Goal: Task Accomplishment & Management: Complete application form

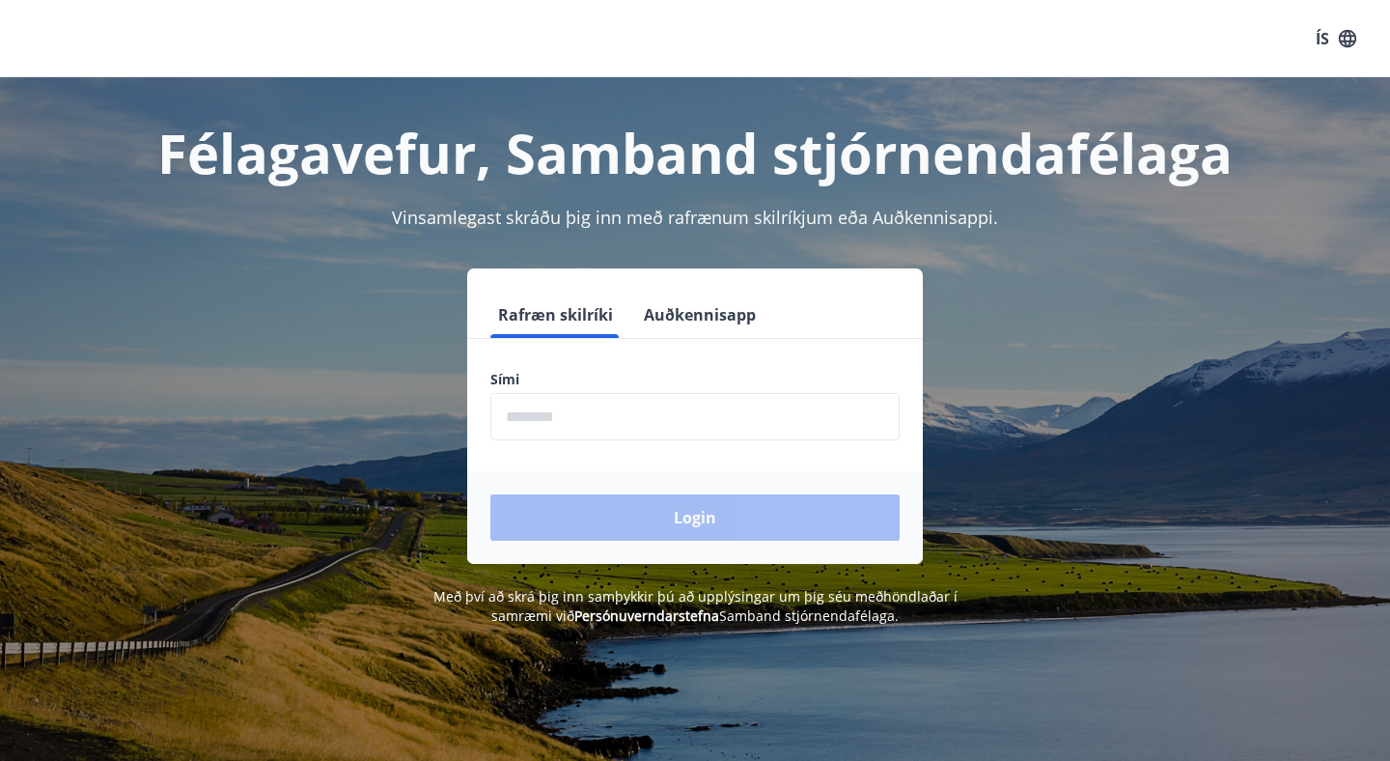
click at [616, 438] on input "phone" at bounding box center [695, 416] width 409 height 47
type input "********"
click at [491, 494] on button "Login" at bounding box center [695, 517] width 409 height 46
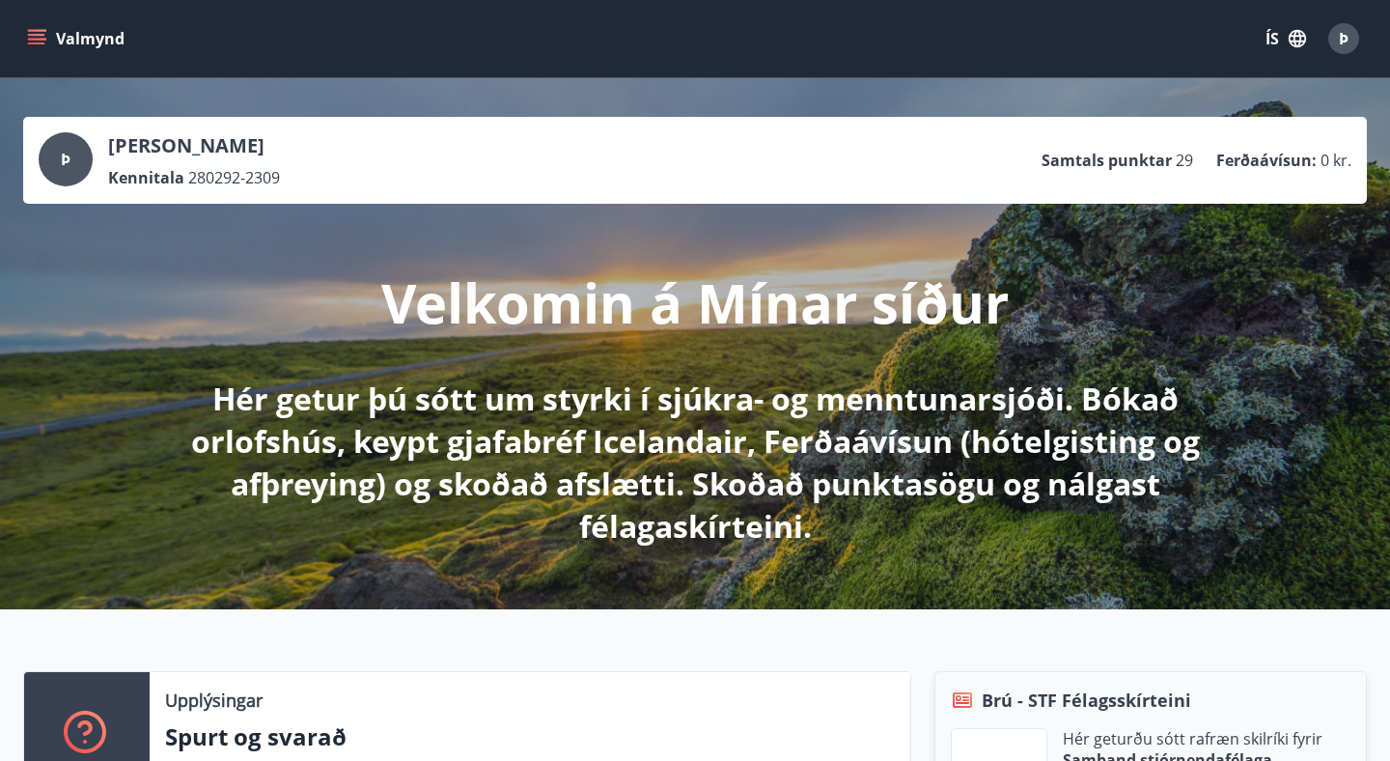
click at [59, 46] on button "Valmynd" at bounding box center [77, 38] width 109 height 35
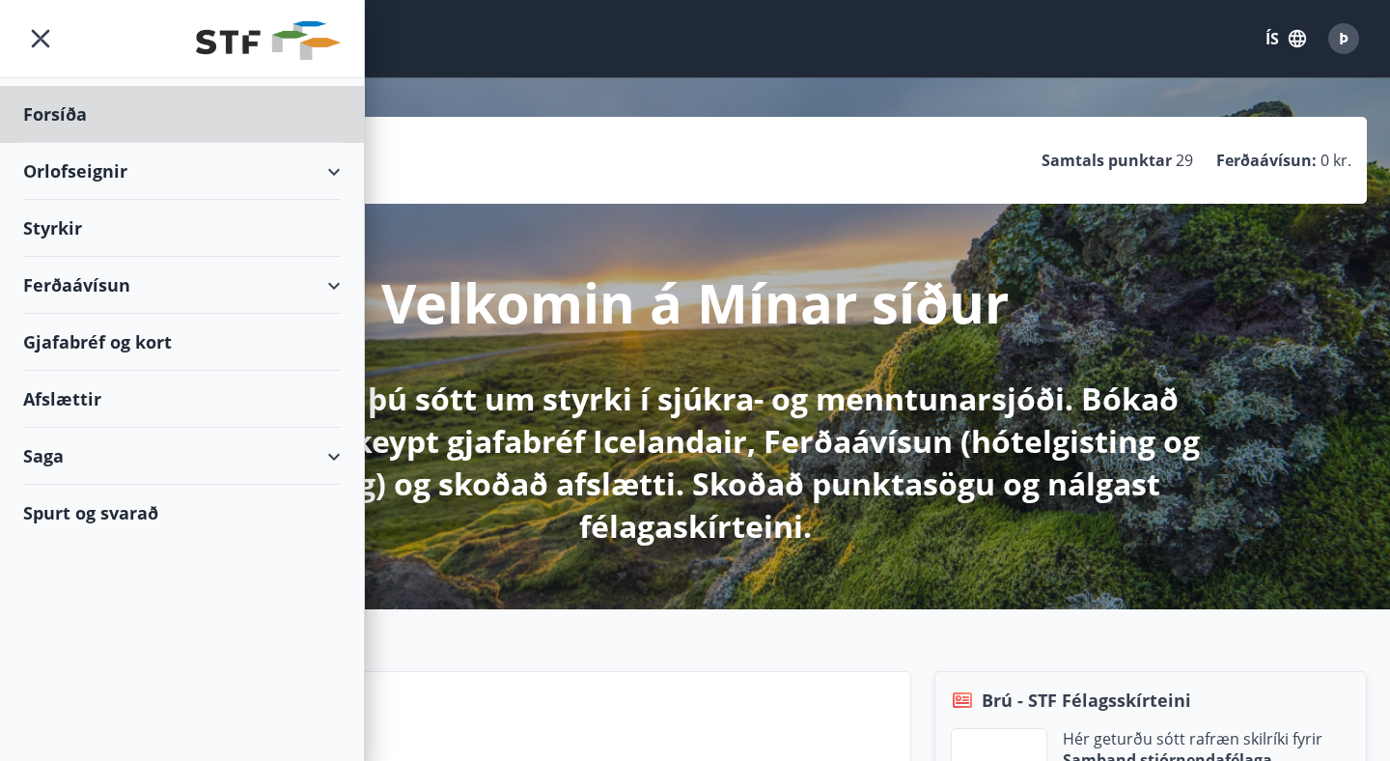
click at [162, 218] on div "Styrkir" at bounding box center [182, 228] width 318 height 57
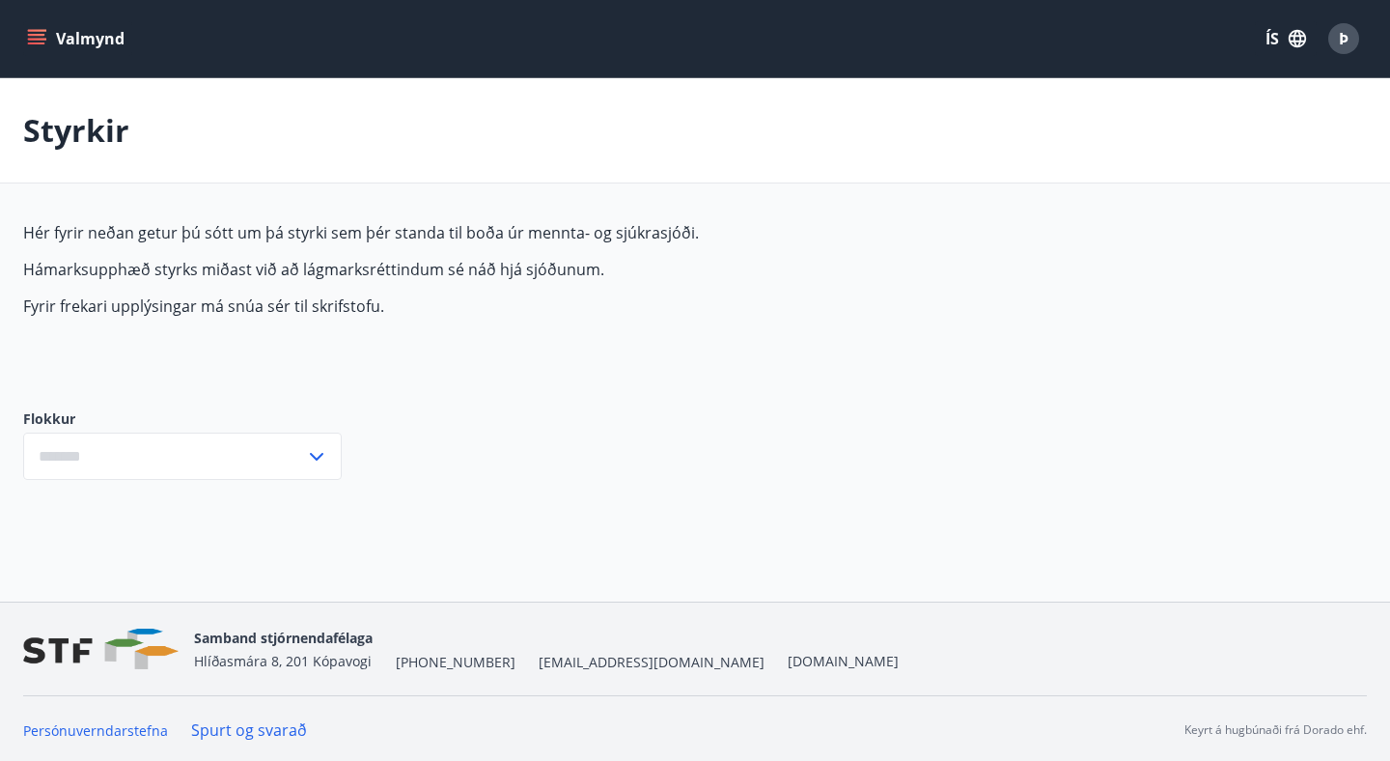
type input "***"
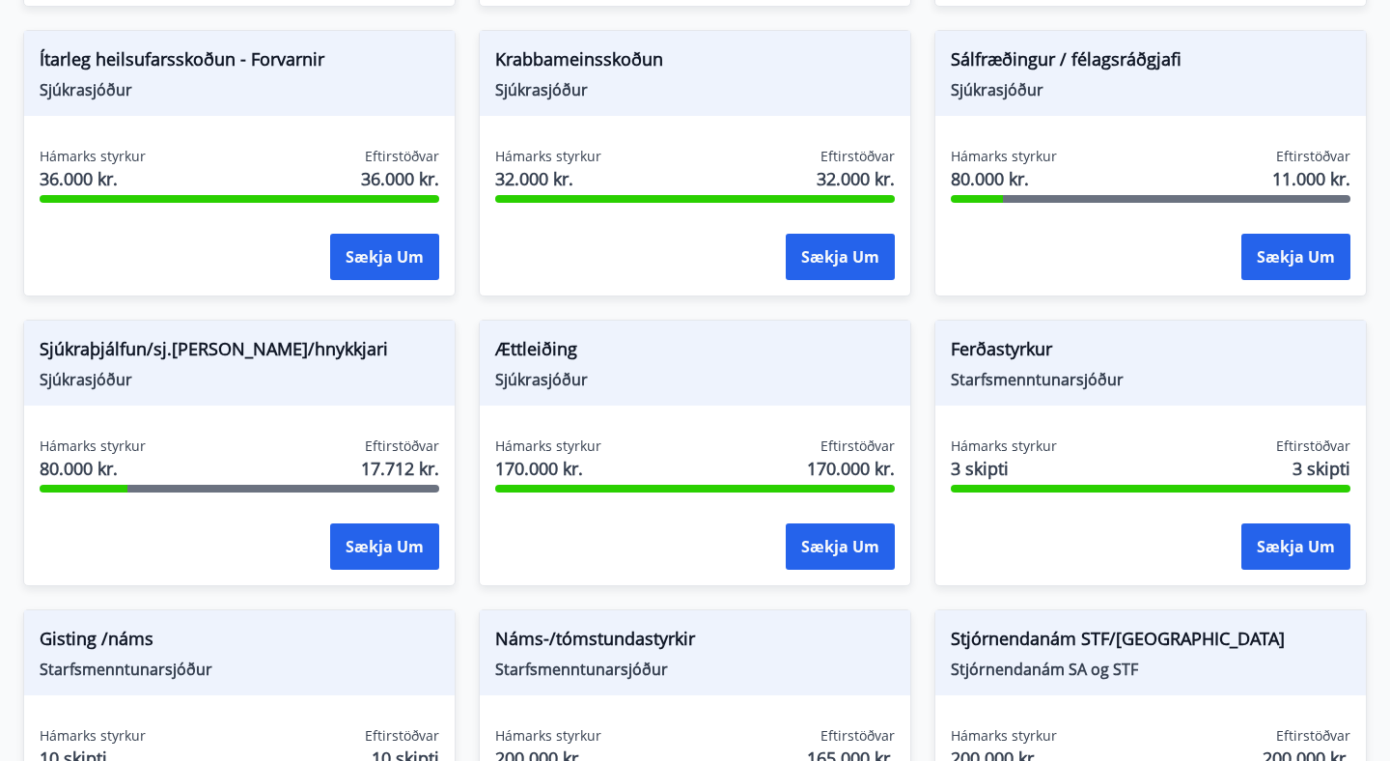
scroll to position [1351, 0]
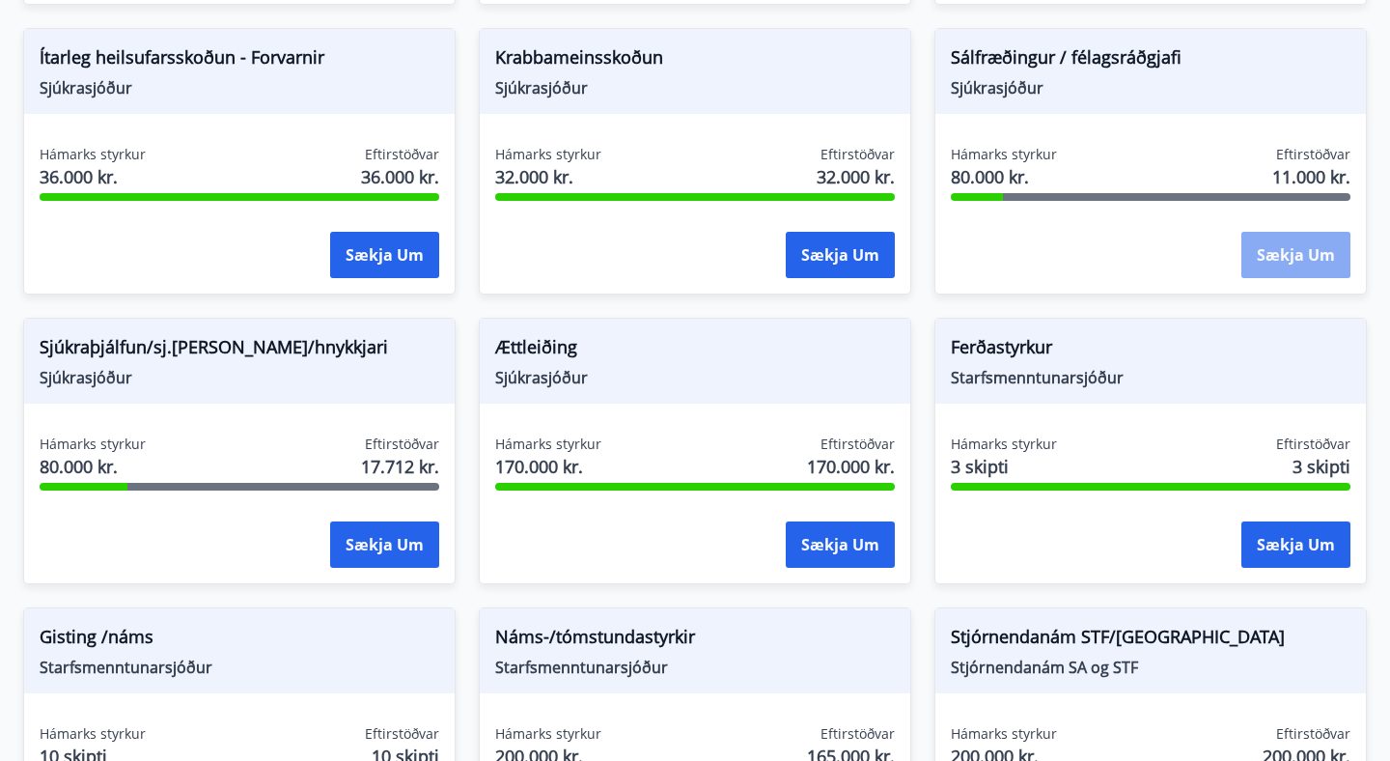
click at [1283, 267] on button "Sækja um" at bounding box center [1296, 255] width 109 height 46
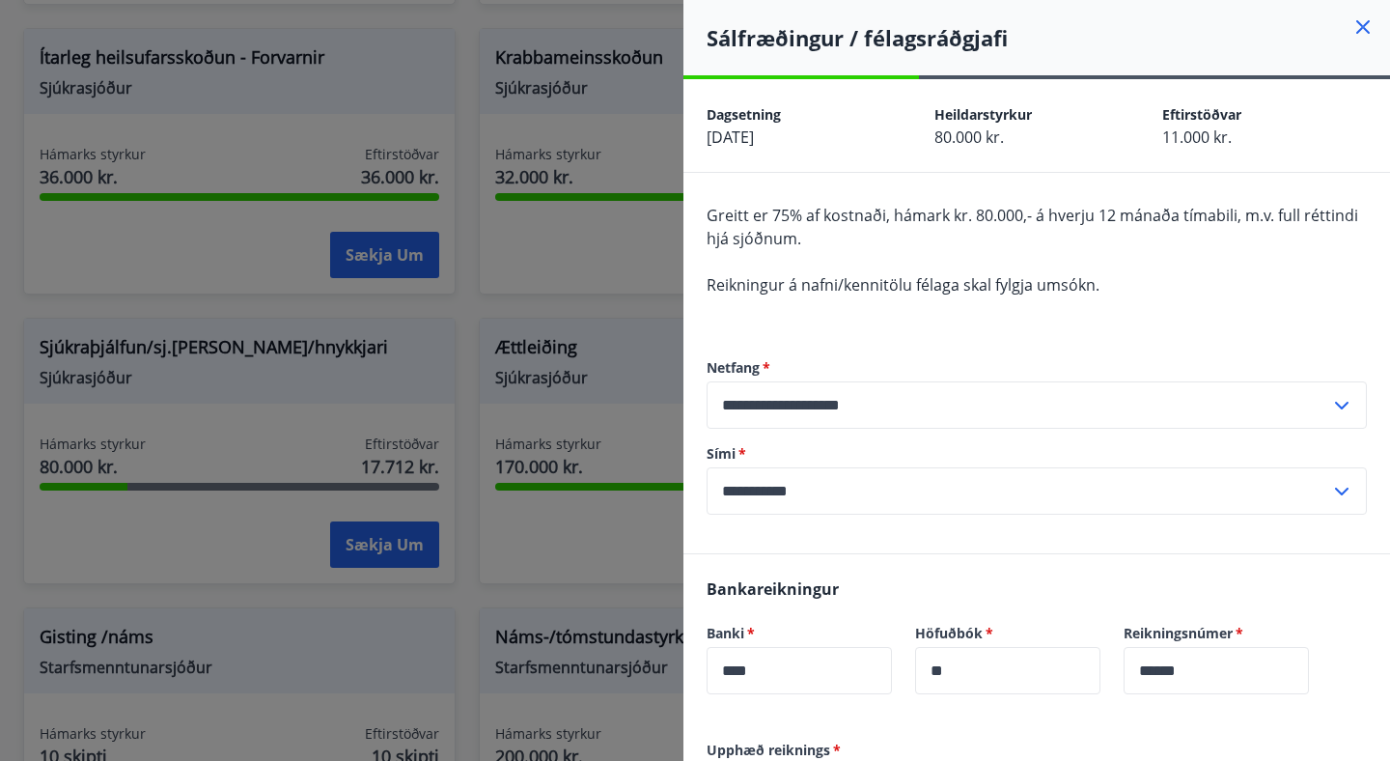
scroll to position [387, 0]
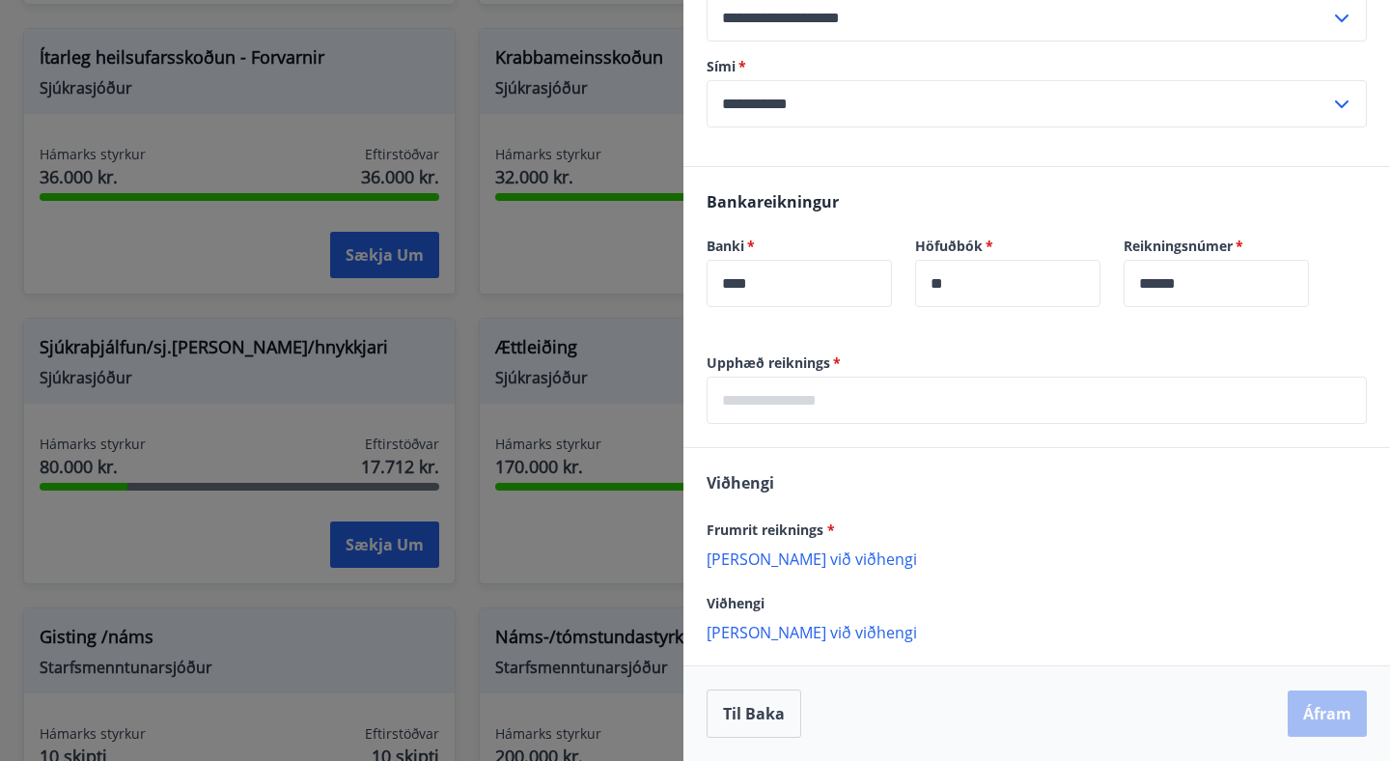
click at [578, 586] on div at bounding box center [695, 380] width 1390 height 761
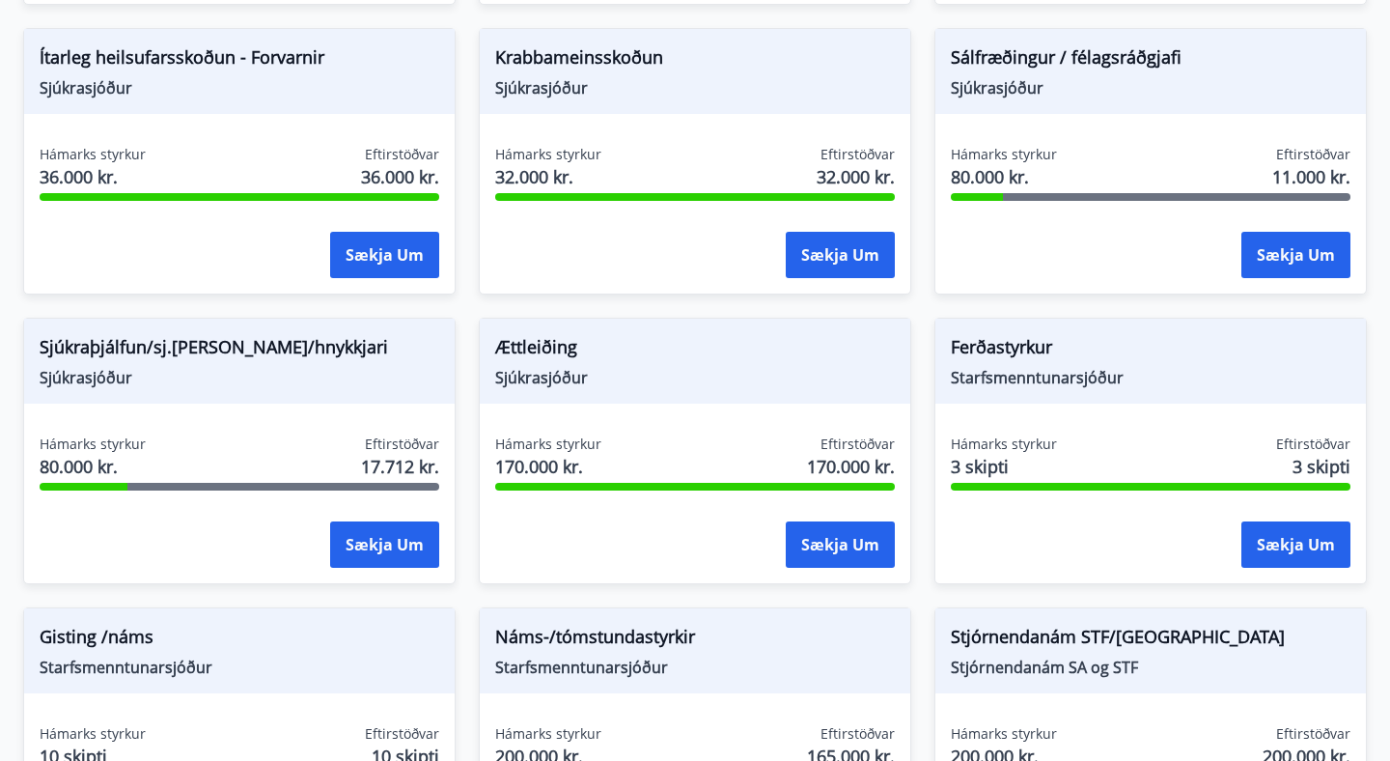
click at [578, 586] on div at bounding box center [695, 380] width 1390 height 761
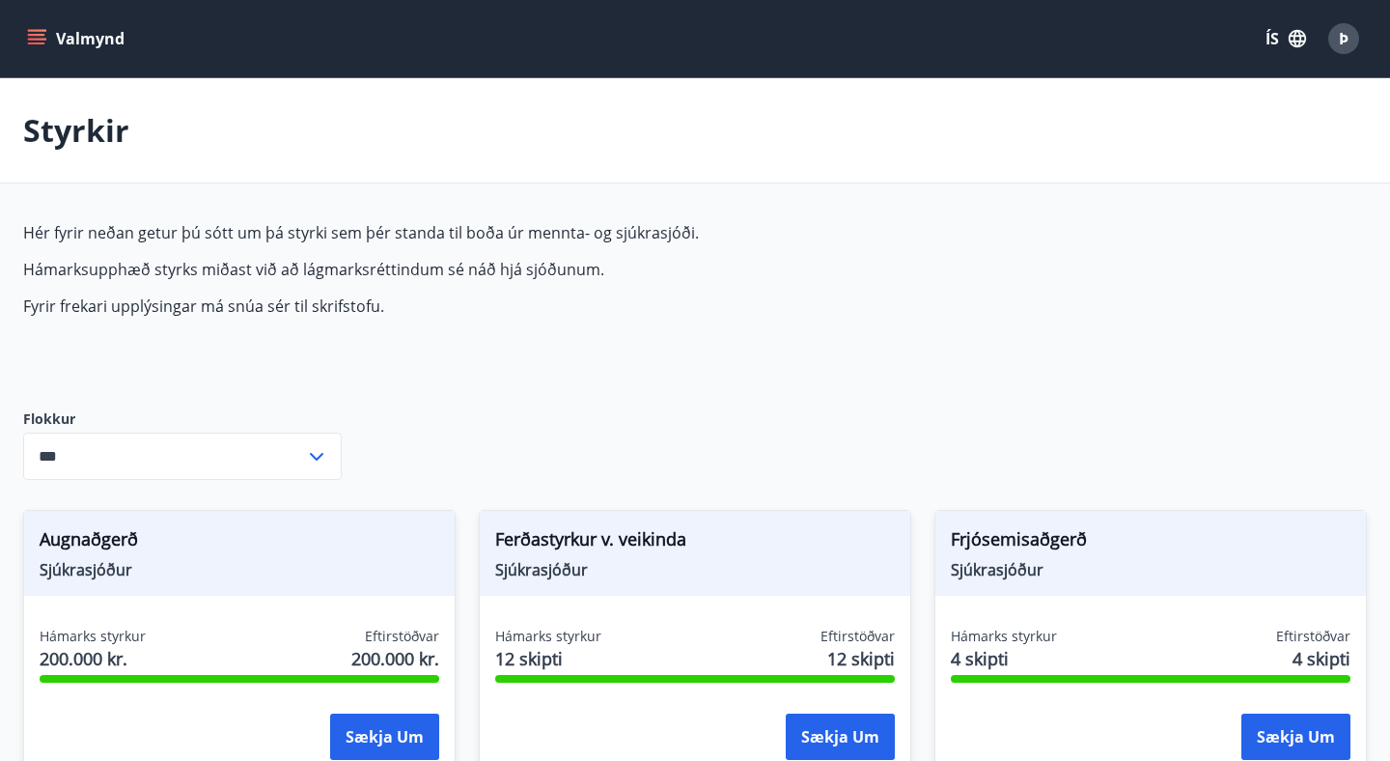
click at [70, 57] on div "Valmynd ÍS Þ" at bounding box center [695, 38] width 1344 height 46
click at [70, 35] on button "Valmynd" at bounding box center [77, 38] width 109 height 35
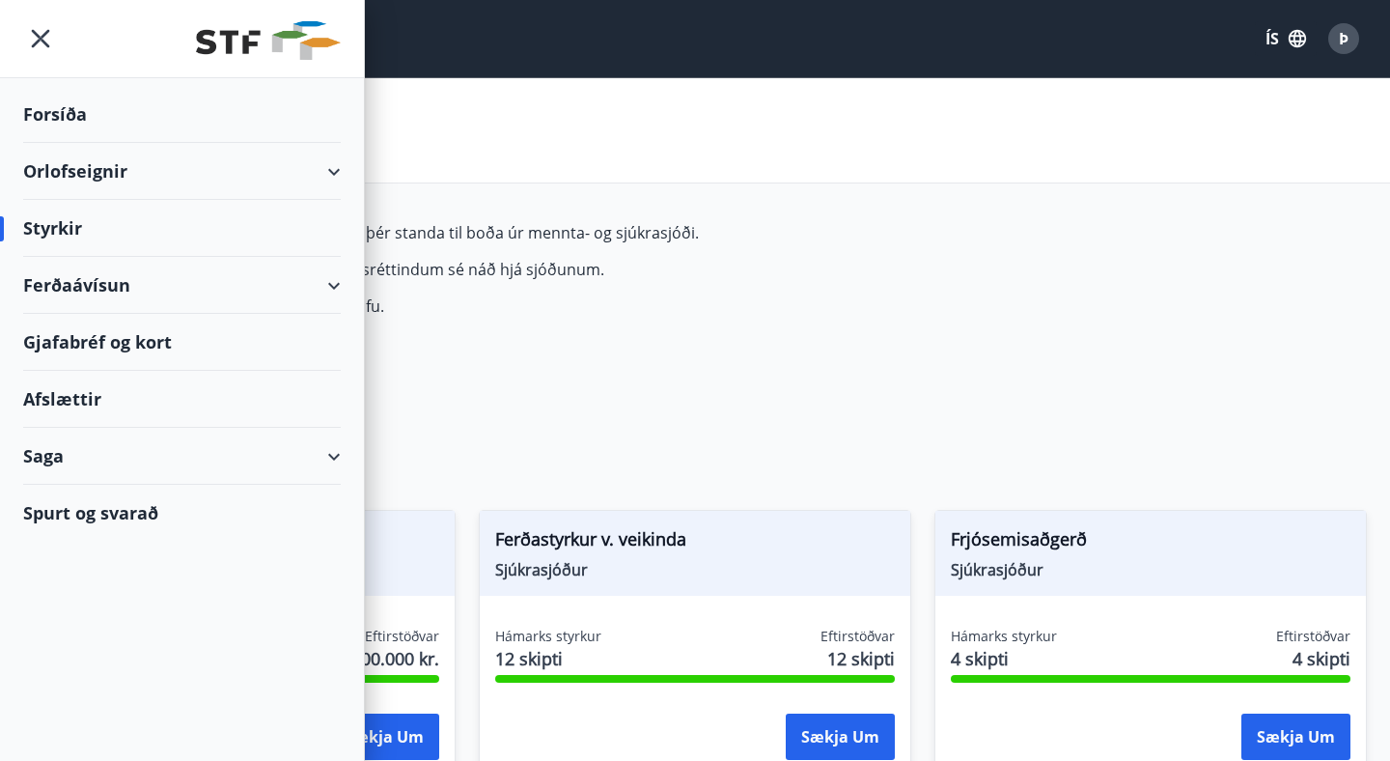
click at [131, 445] on div "Saga" at bounding box center [182, 456] width 318 height 57
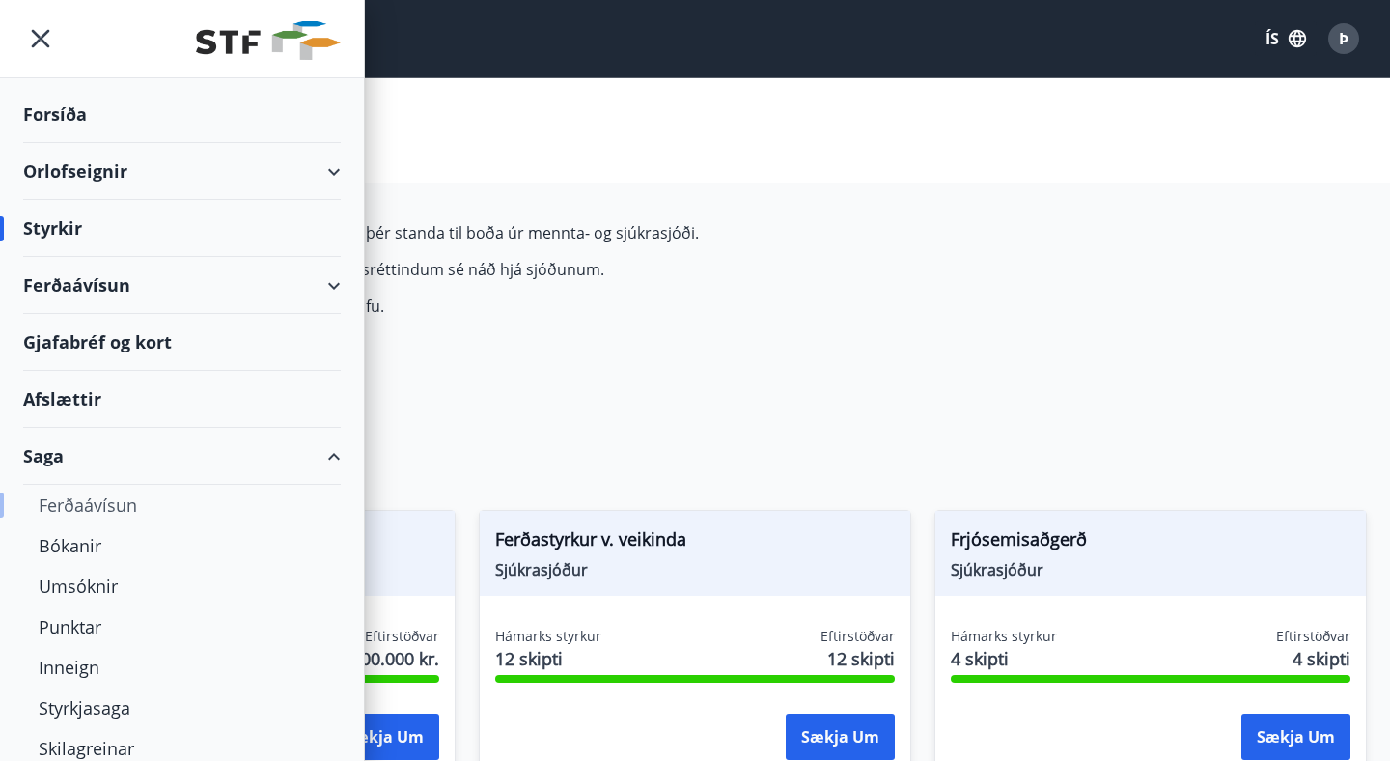
scroll to position [64, 0]
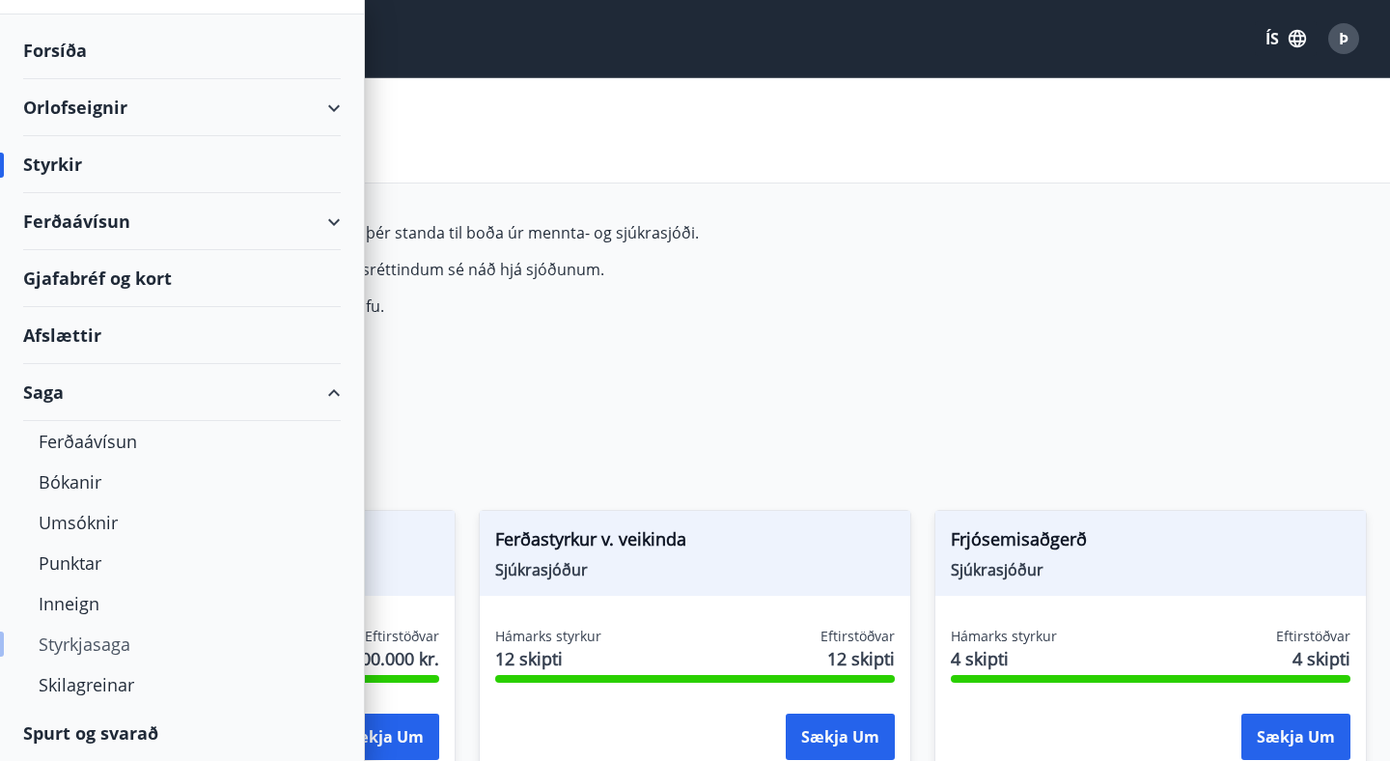
click at [108, 634] on div "Styrkjasaga" at bounding box center [182, 644] width 287 height 41
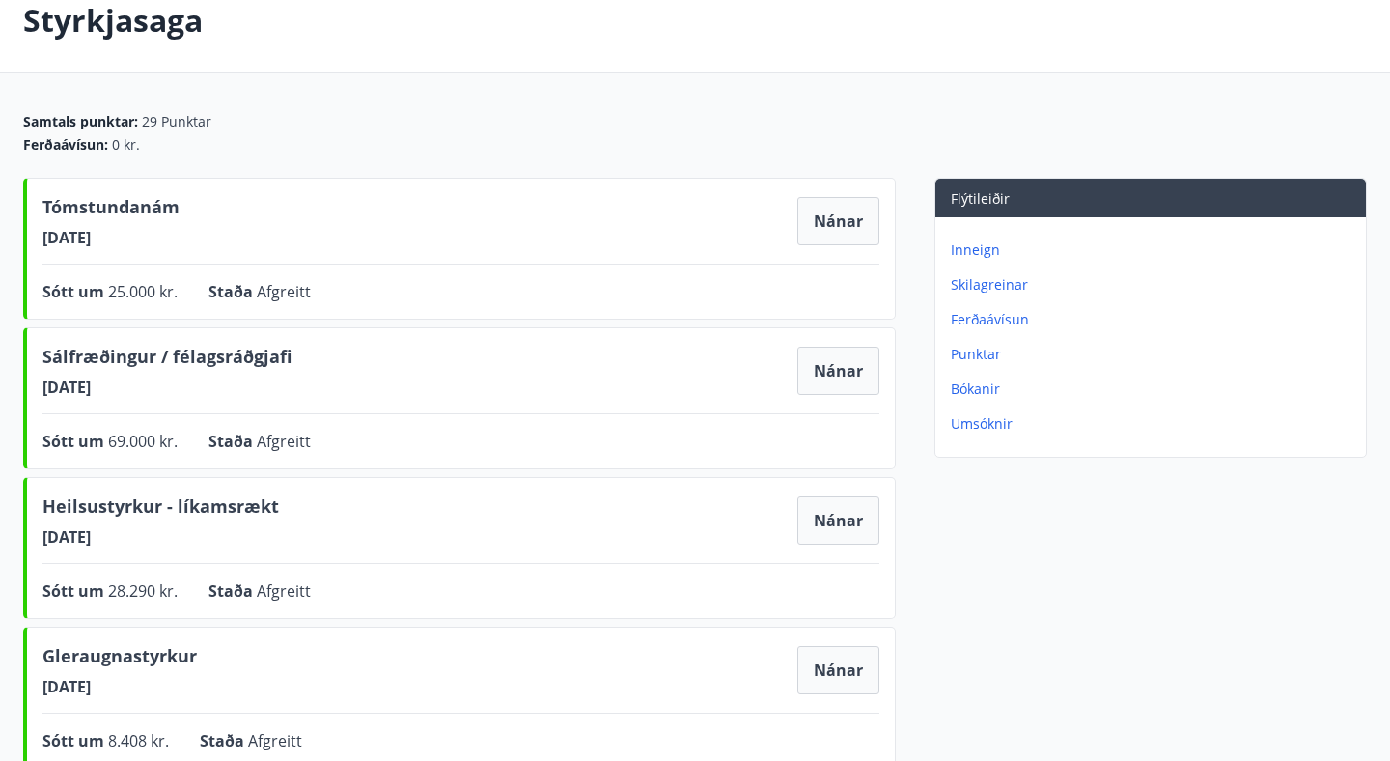
scroll to position [116, 0]
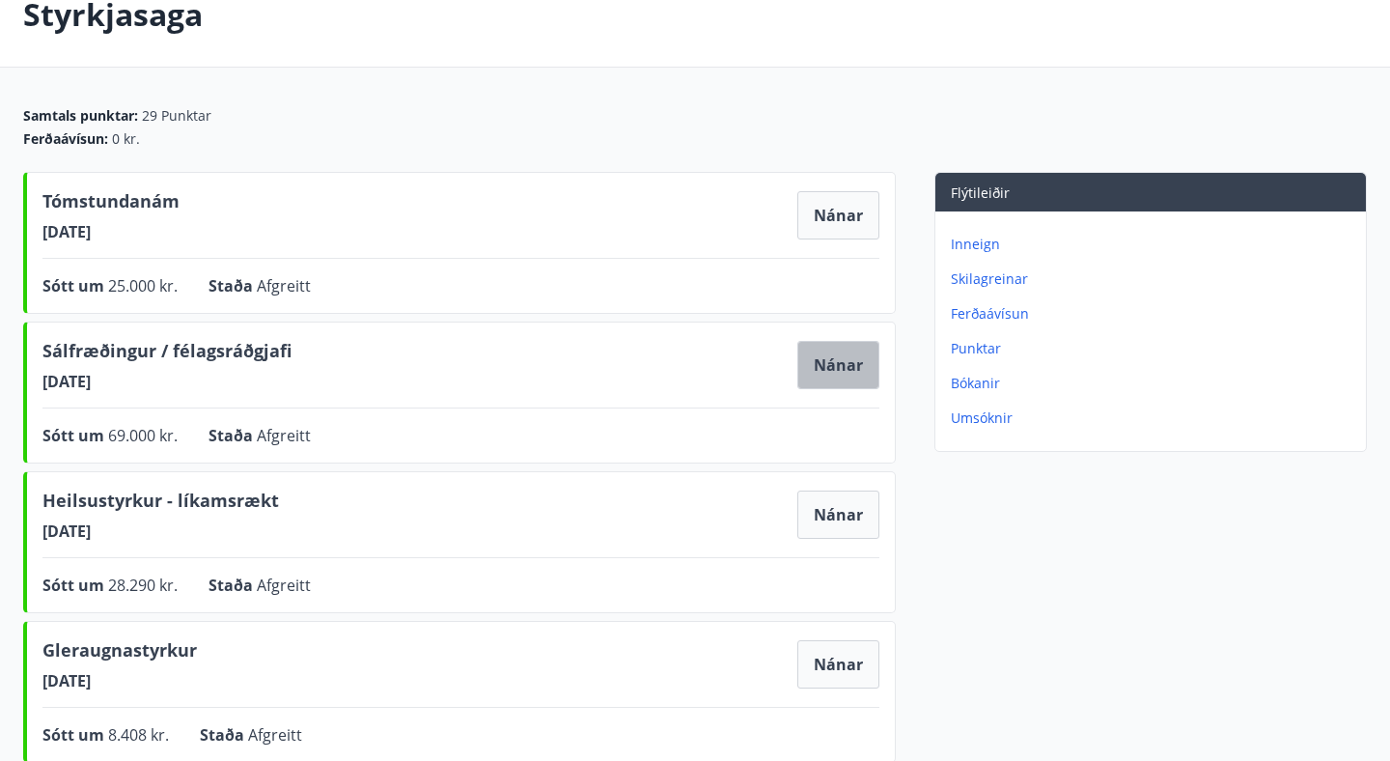
click at [830, 358] on button "Nánar" at bounding box center [839, 365] width 82 height 48
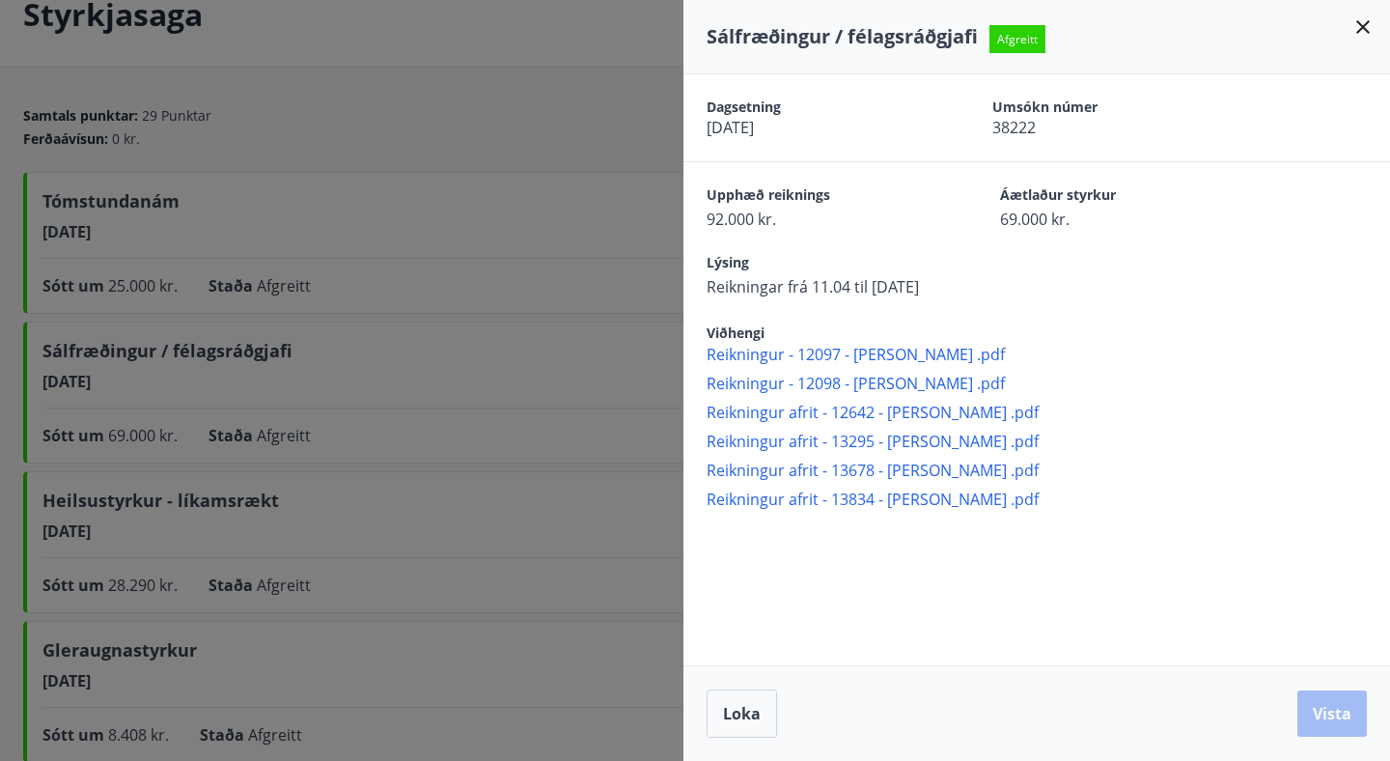
click at [538, 365] on div at bounding box center [695, 380] width 1390 height 761
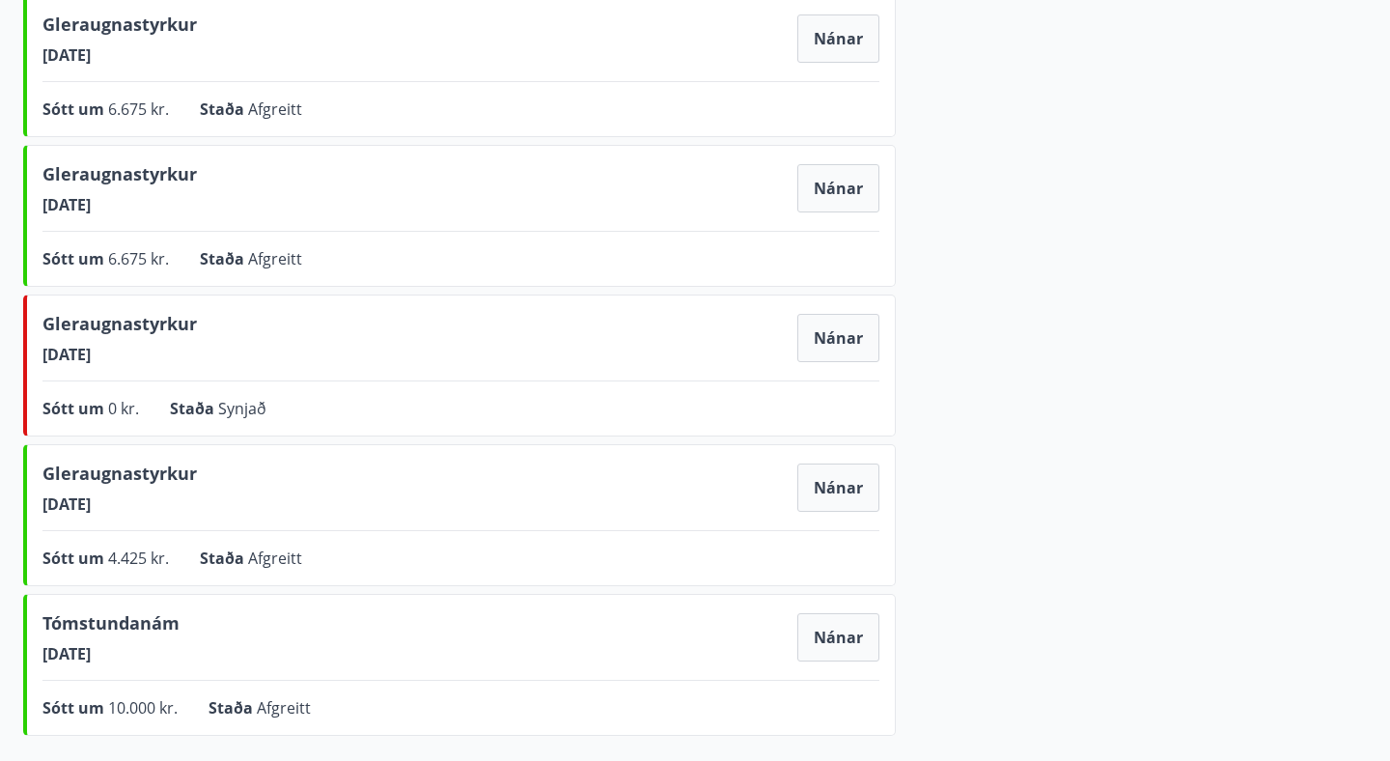
scroll to position [0, 0]
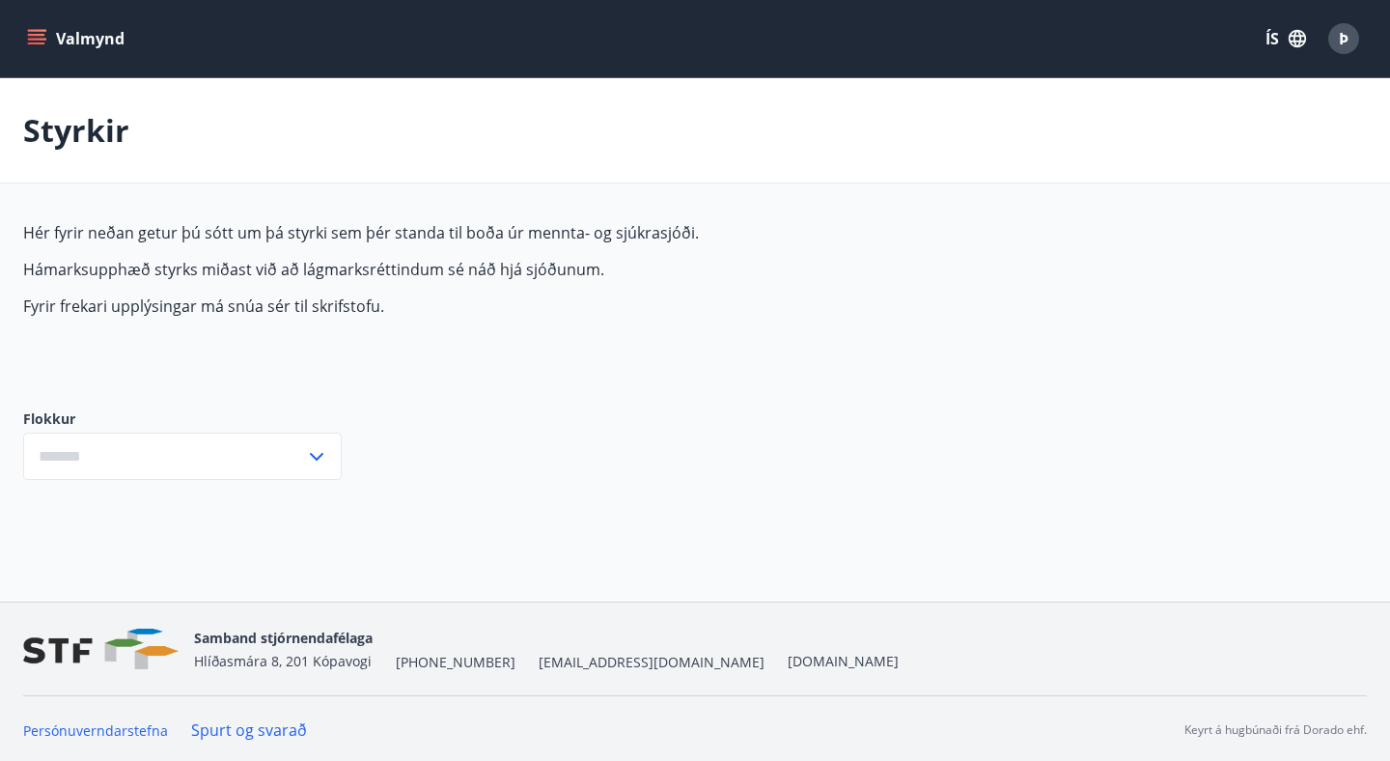
type input "***"
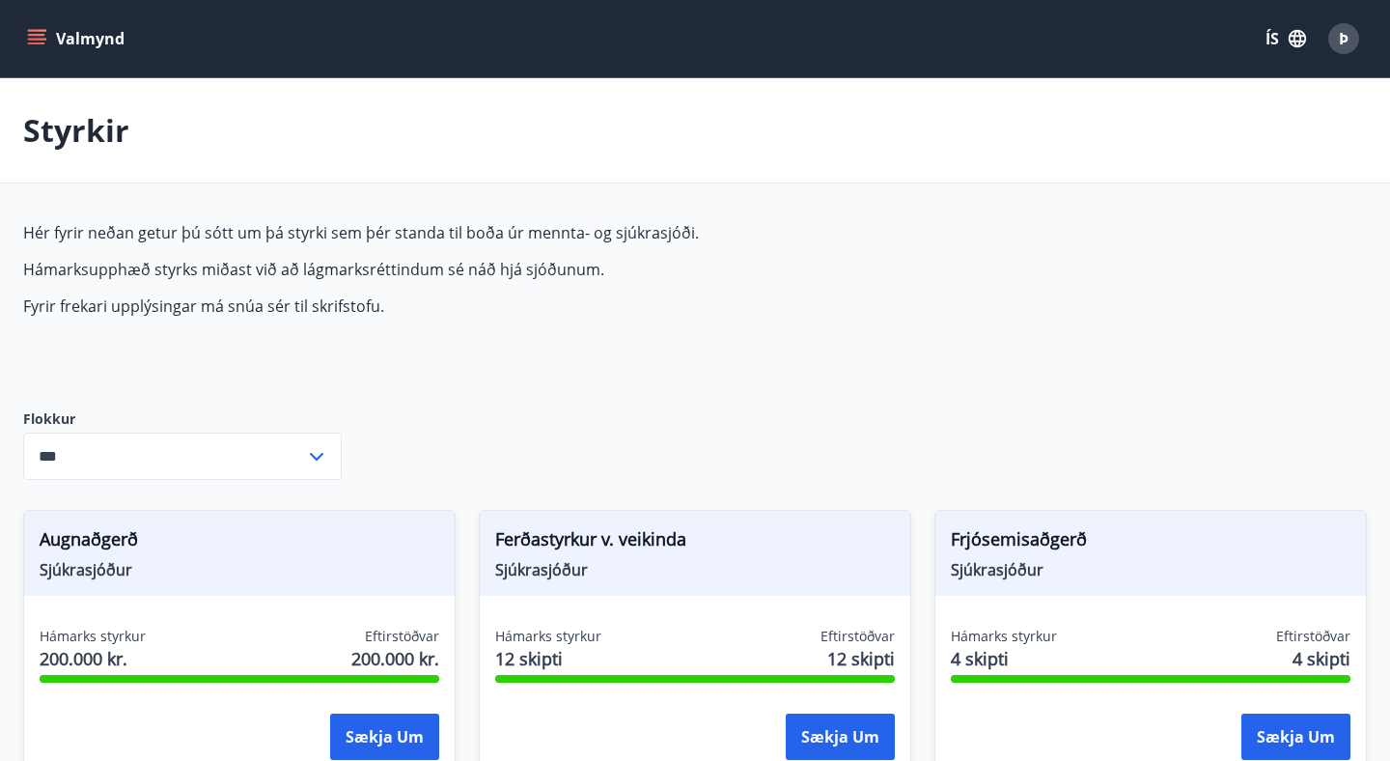
type input "***"
click at [72, 42] on button "Valmynd" at bounding box center [77, 38] width 109 height 35
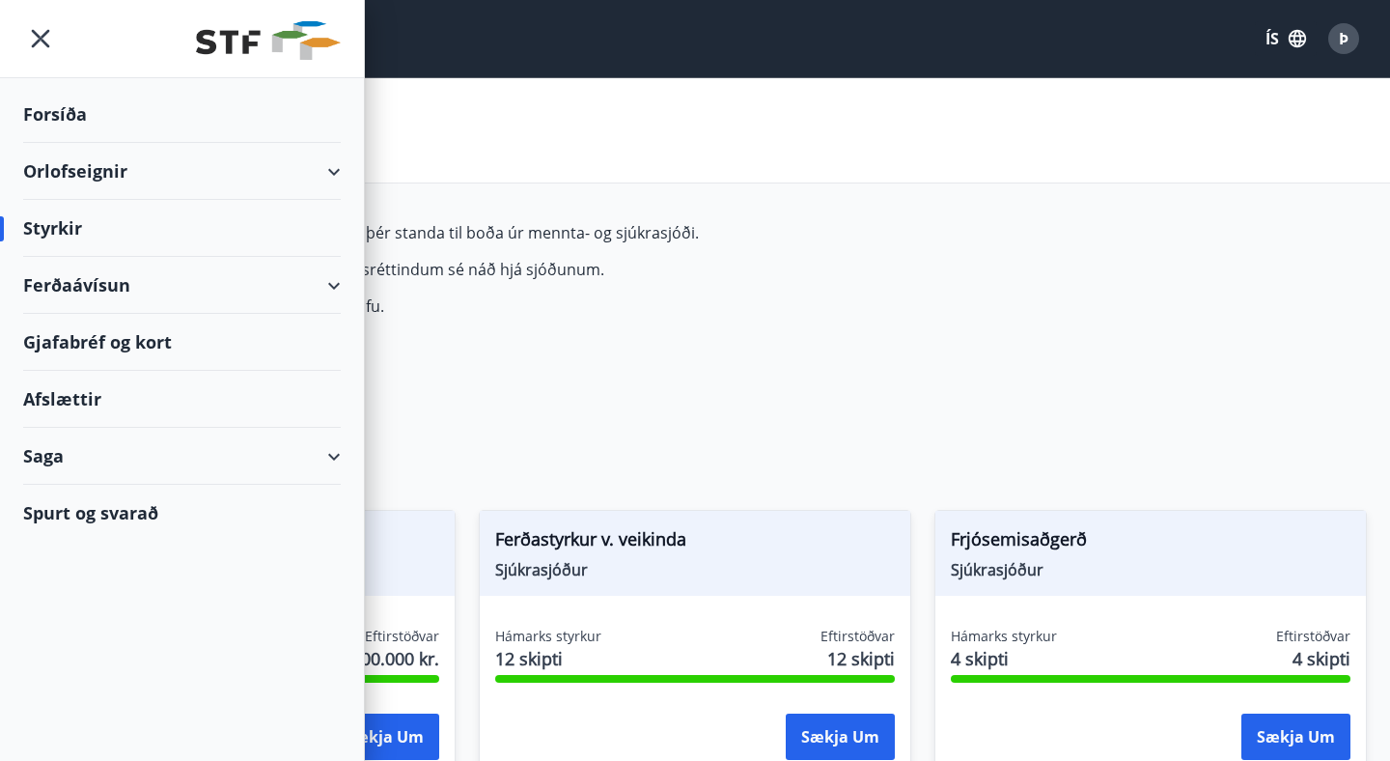
click at [609, 112] on div "Styrkir" at bounding box center [695, 130] width 1390 height 105
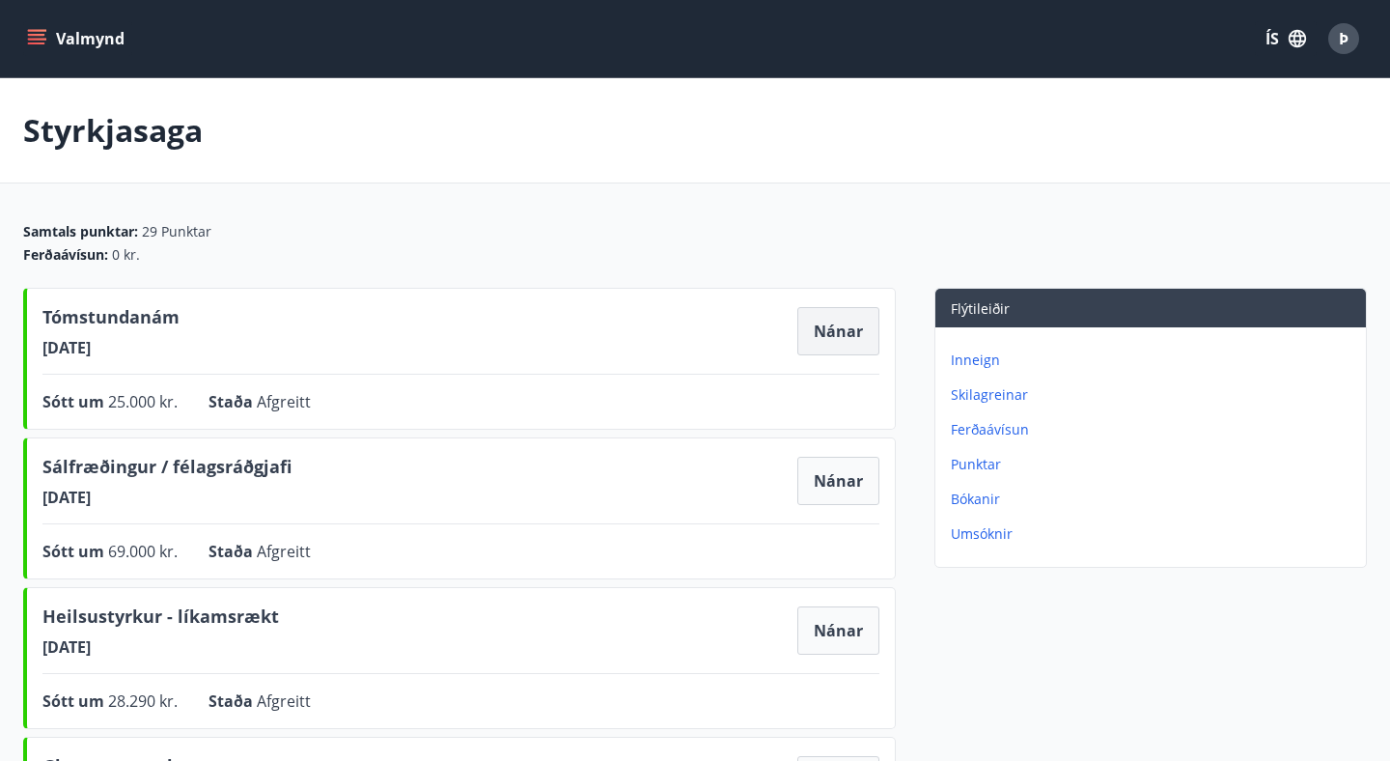
click at [846, 325] on button "Nánar" at bounding box center [839, 331] width 82 height 48
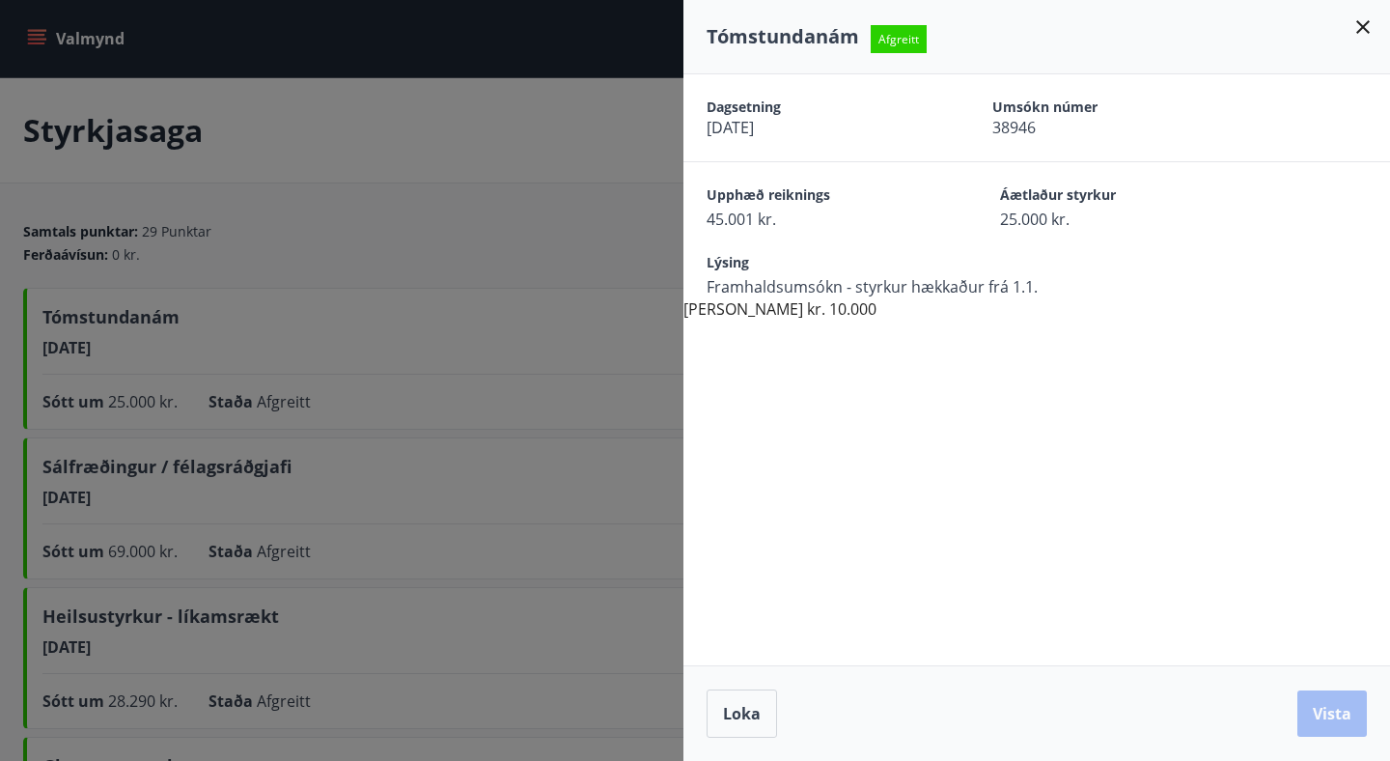
click at [467, 261] on div at bounding box center [695, 380] width 1390 height 761
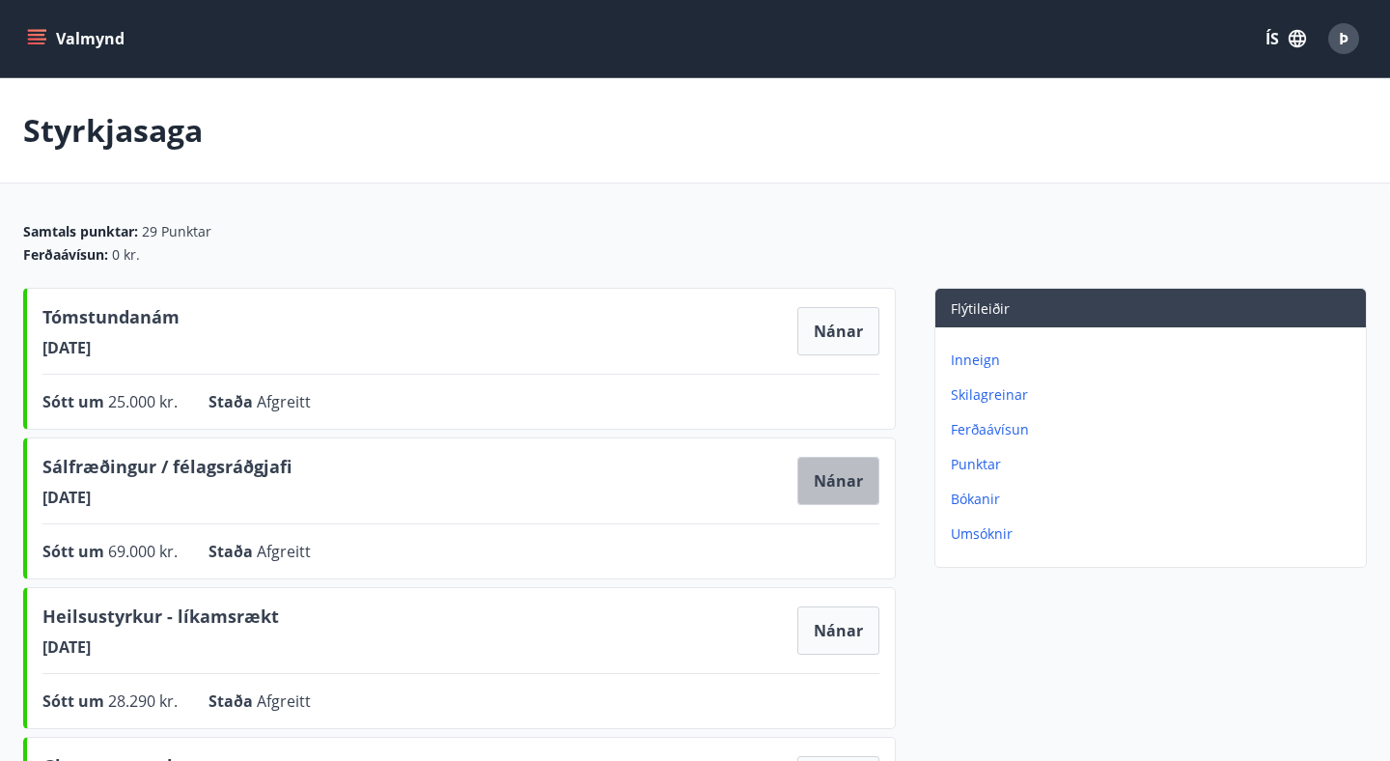
click at [849, 479] on button "Nánar" at bounding box center [839, 481] width 82 height 48
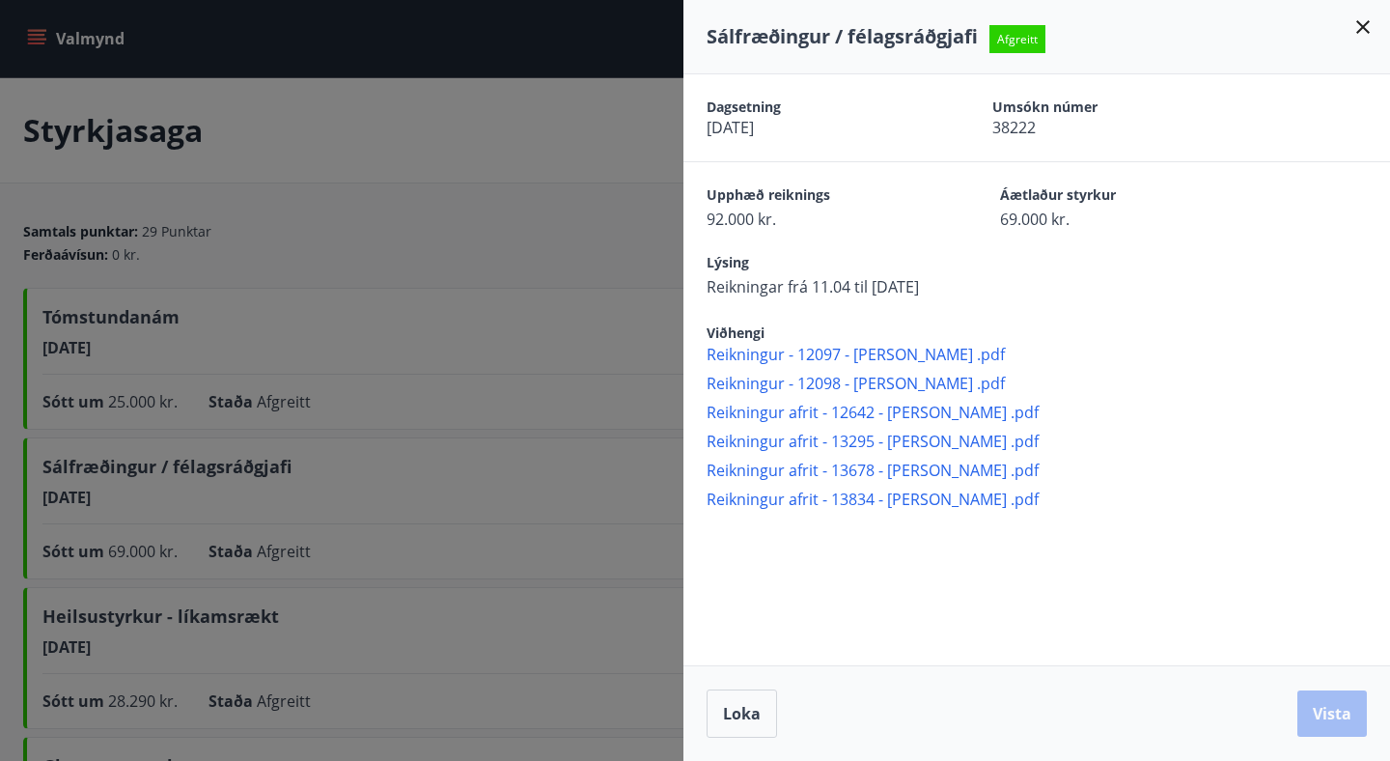
click at [830, 355] on span "Reikningur - 12097 - thordis Jóna Ingigerðardóttir .pdf" at bounding box center [1049, 354] width 684 height 21
click at [448, 210] on div at bounding box center [695, 380] width 1390 height 761
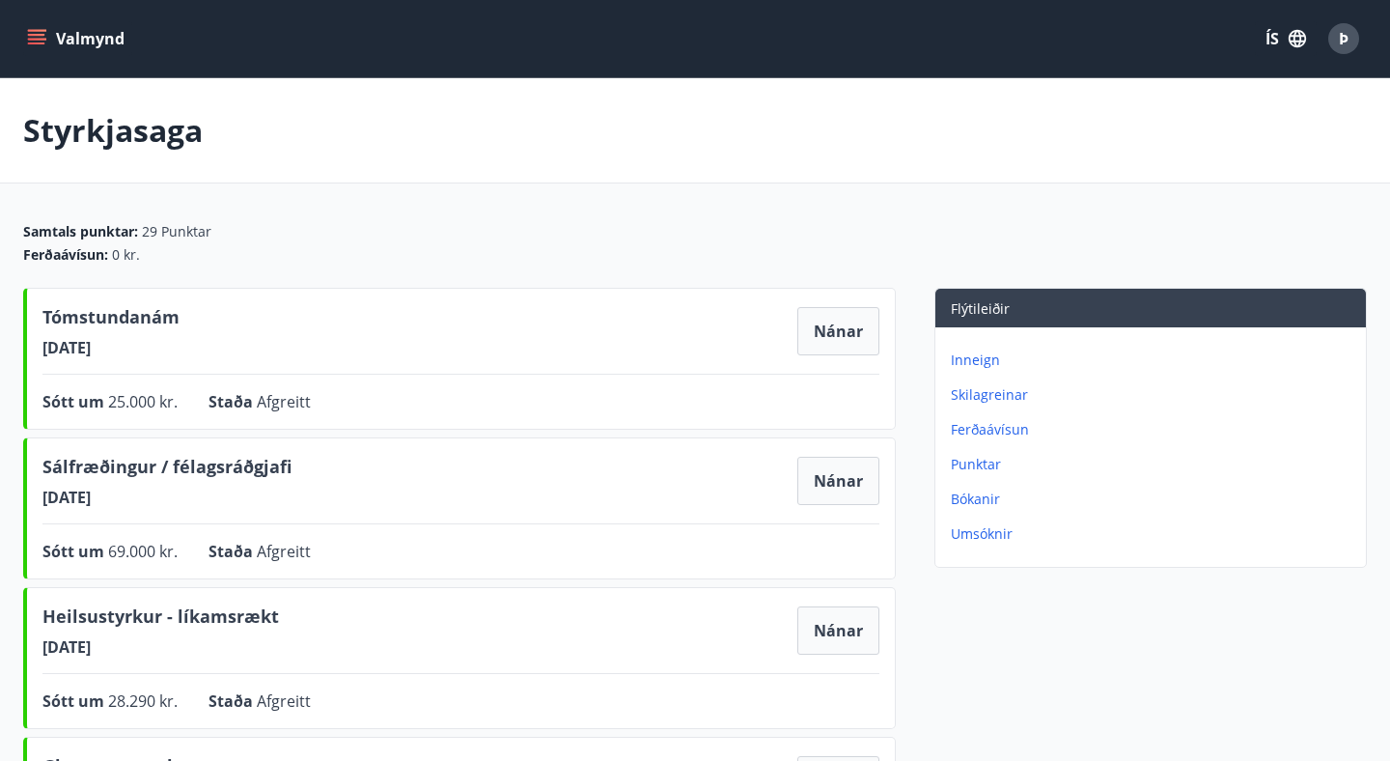
click at [75, 41] on button "Valmynd" at bounding box center [77, 38] width 109 height 35
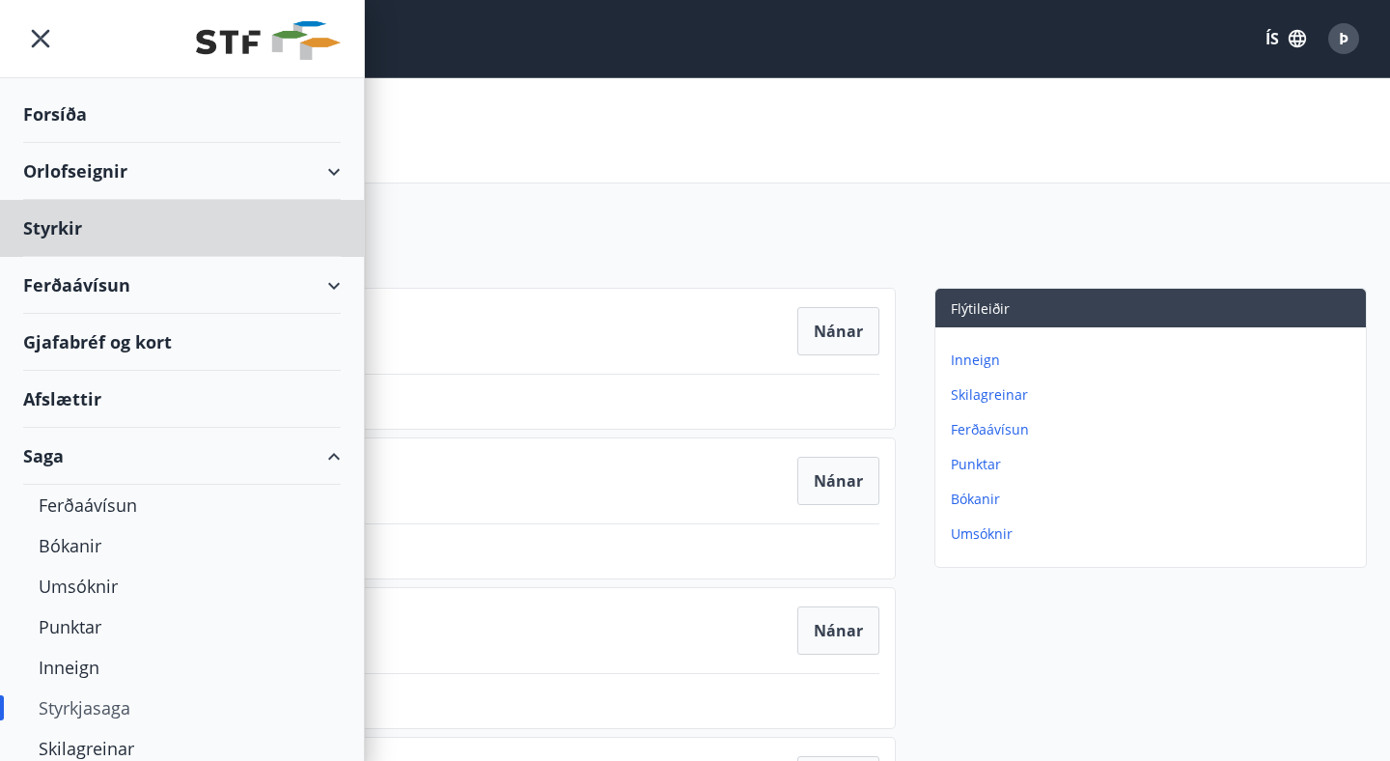
click at [99, 115] on div "Forsíða" at bounding box center [182, 114] width 318 height 57
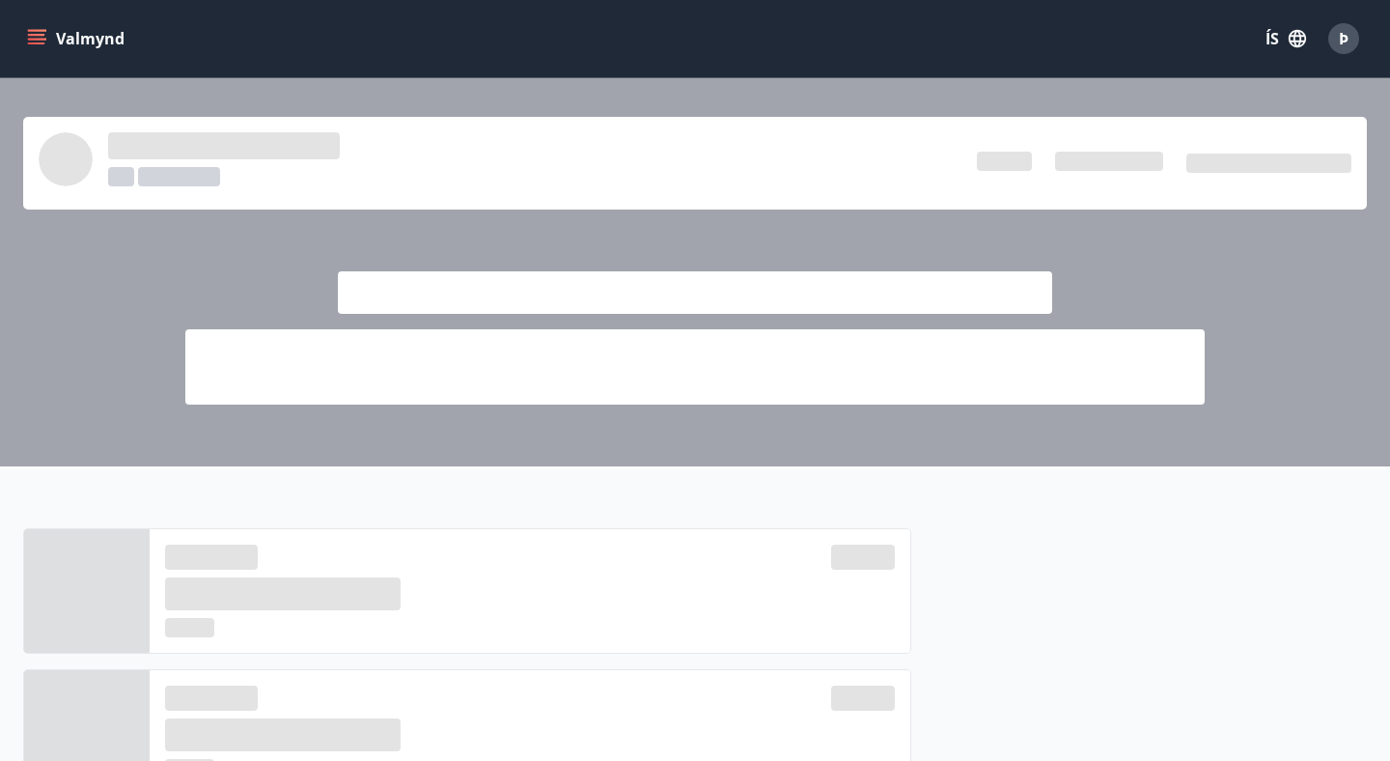
click at [55, 55] on button "Valmynd" at bounding box center [77, 38] width 109 height 35
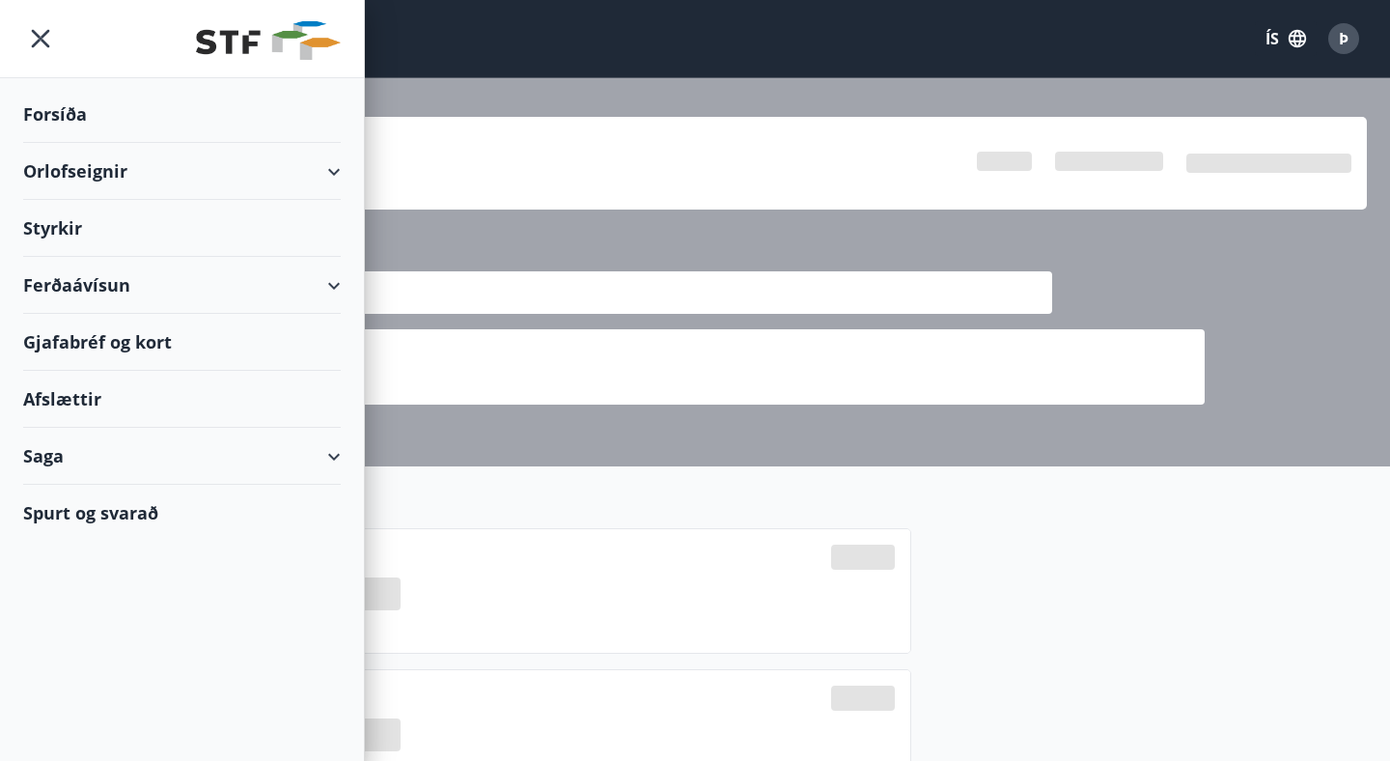
click at [84, 235] on div "Styrkir" at bounding box center [182, 228] width 318 height 57
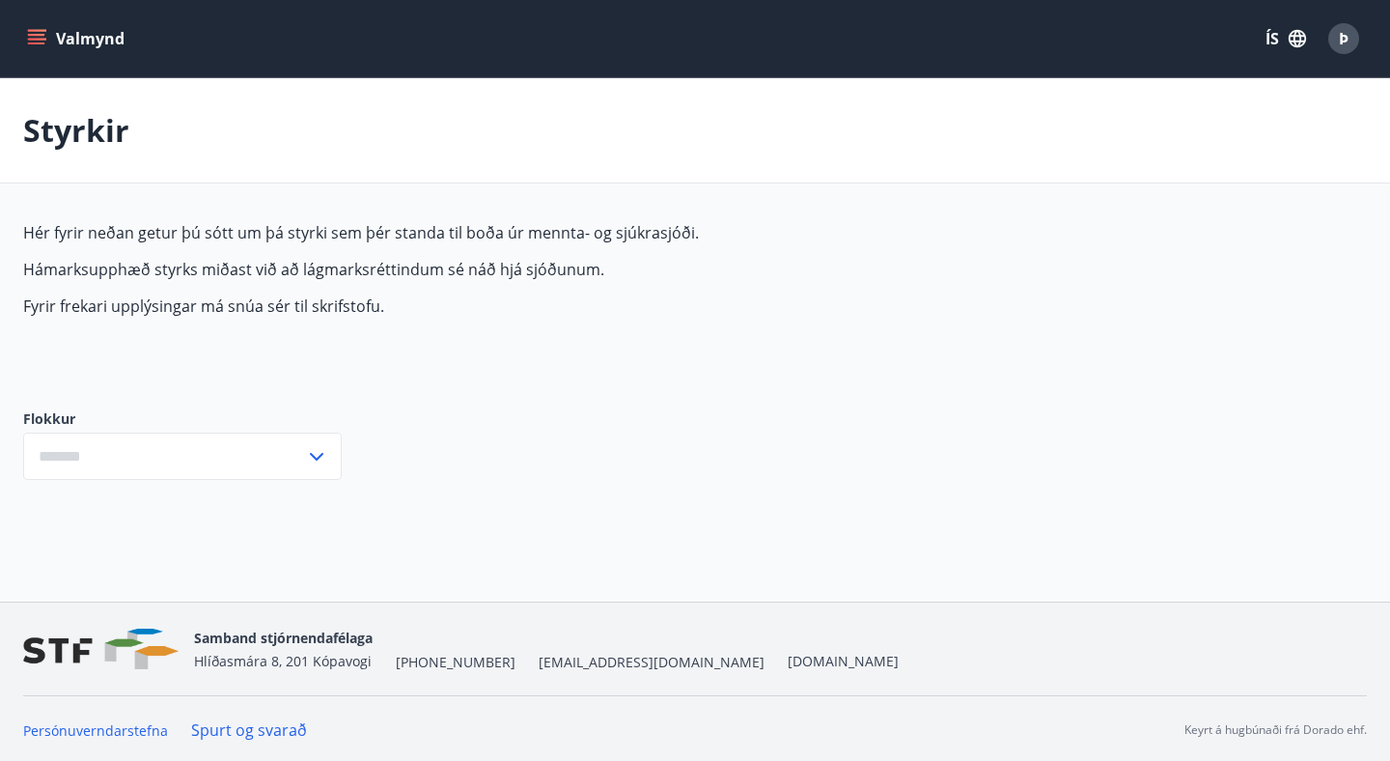
type input "***"
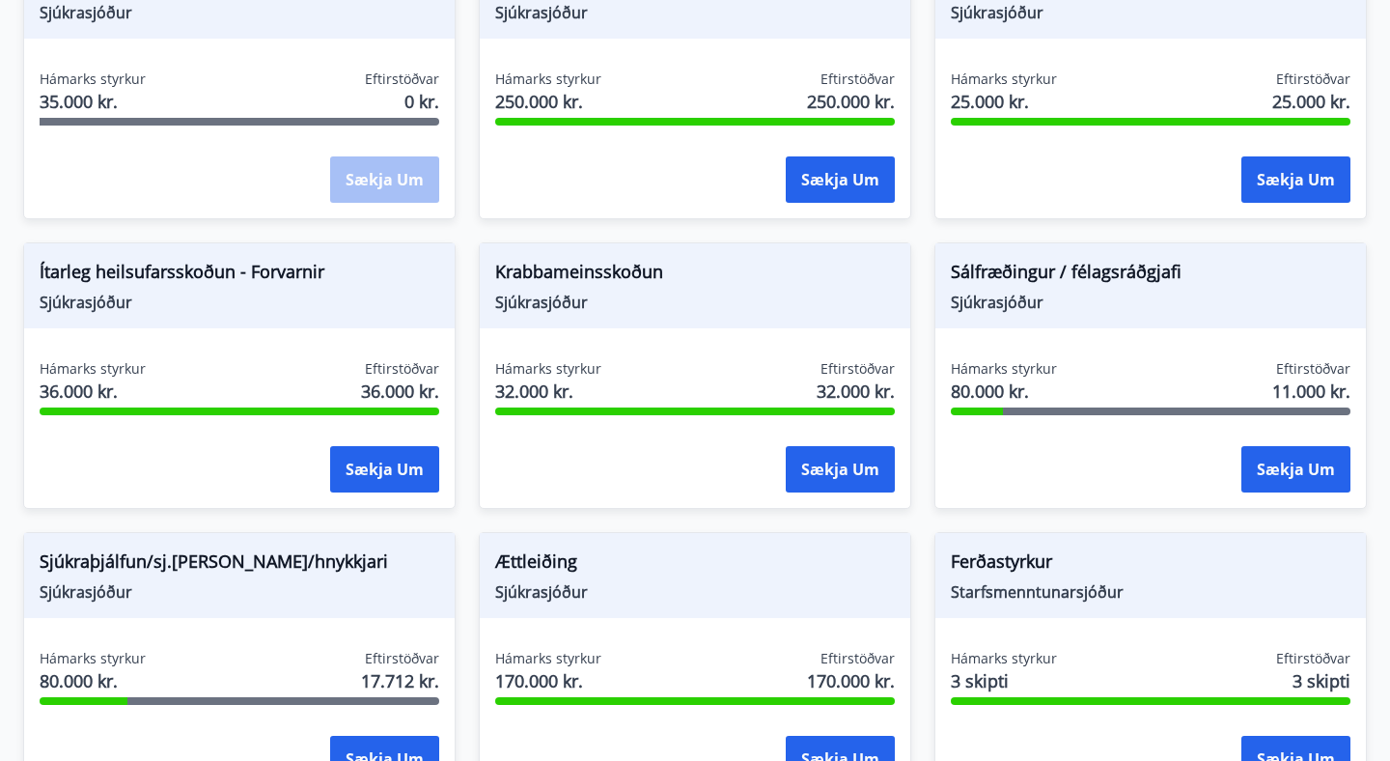
scroll to position [1141, 0]
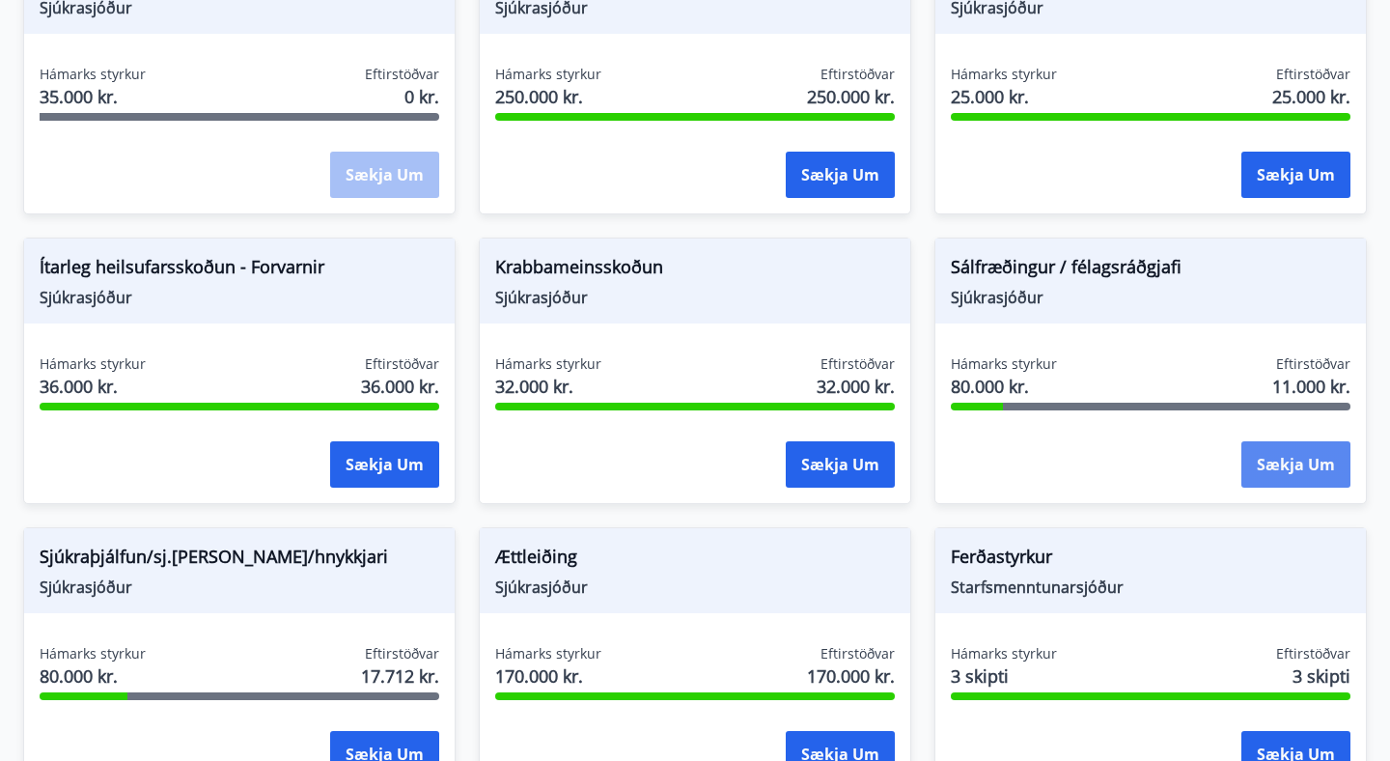
click at [1288, 473] on button "Sækja um" at bounding box center [1296, 464] width 109 height 46
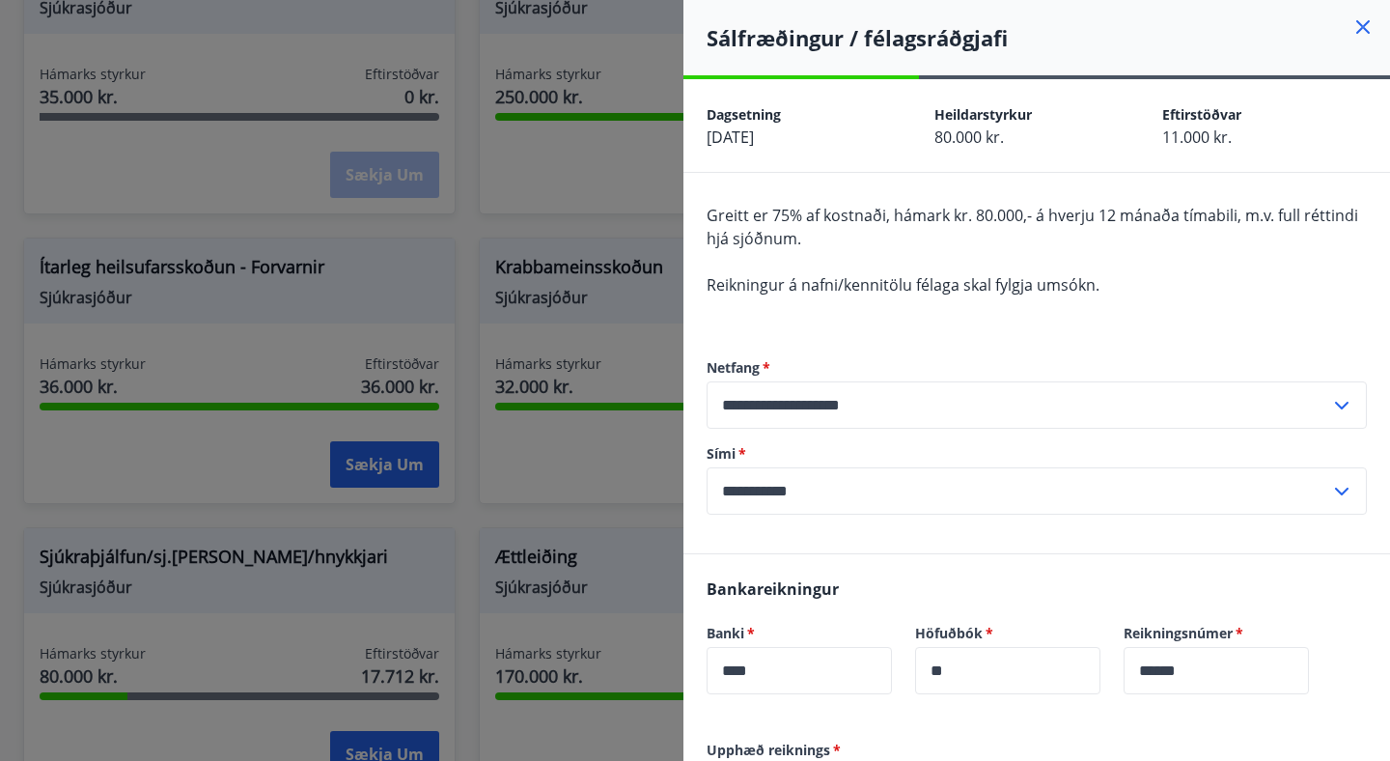
scroll to position [387, 0]
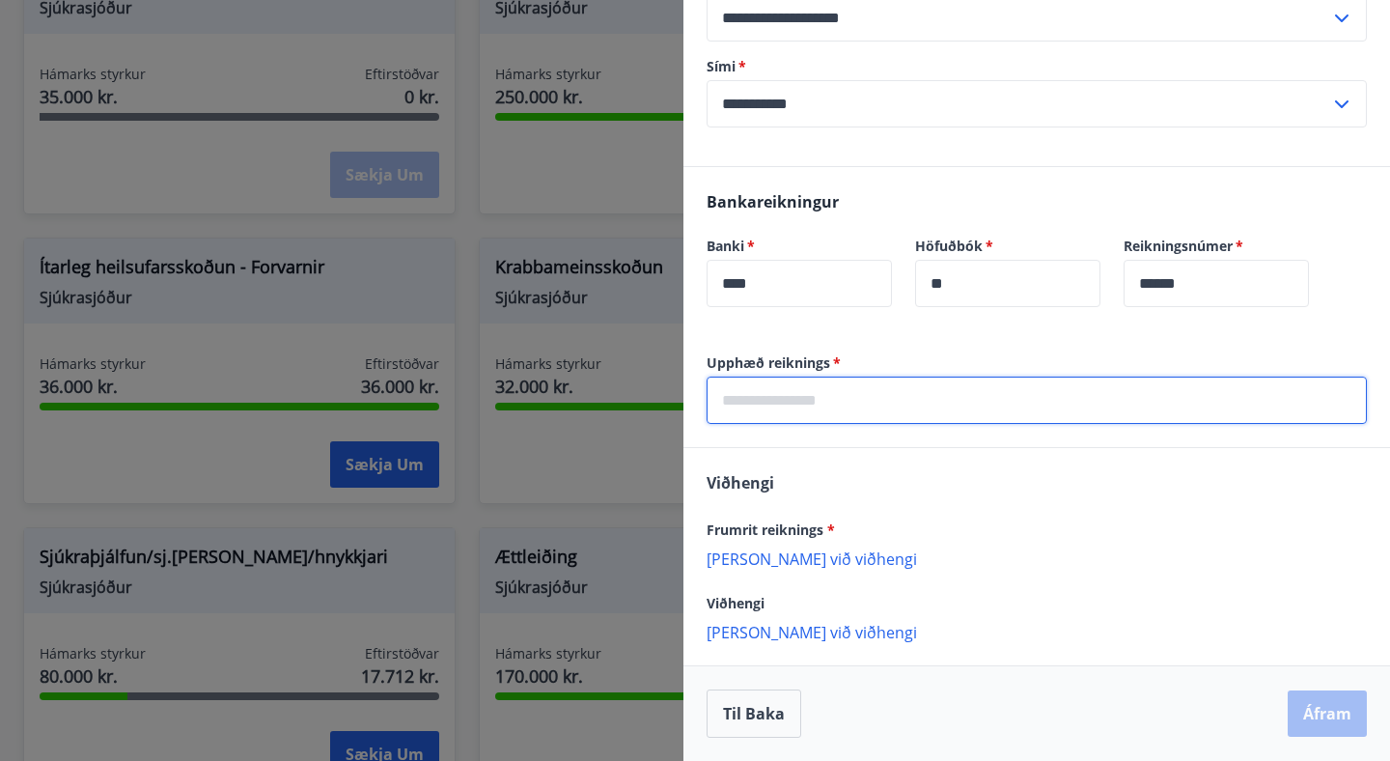
click at [943, 411] on input "text" at bounding box center [1037, 400] width 660 height 47
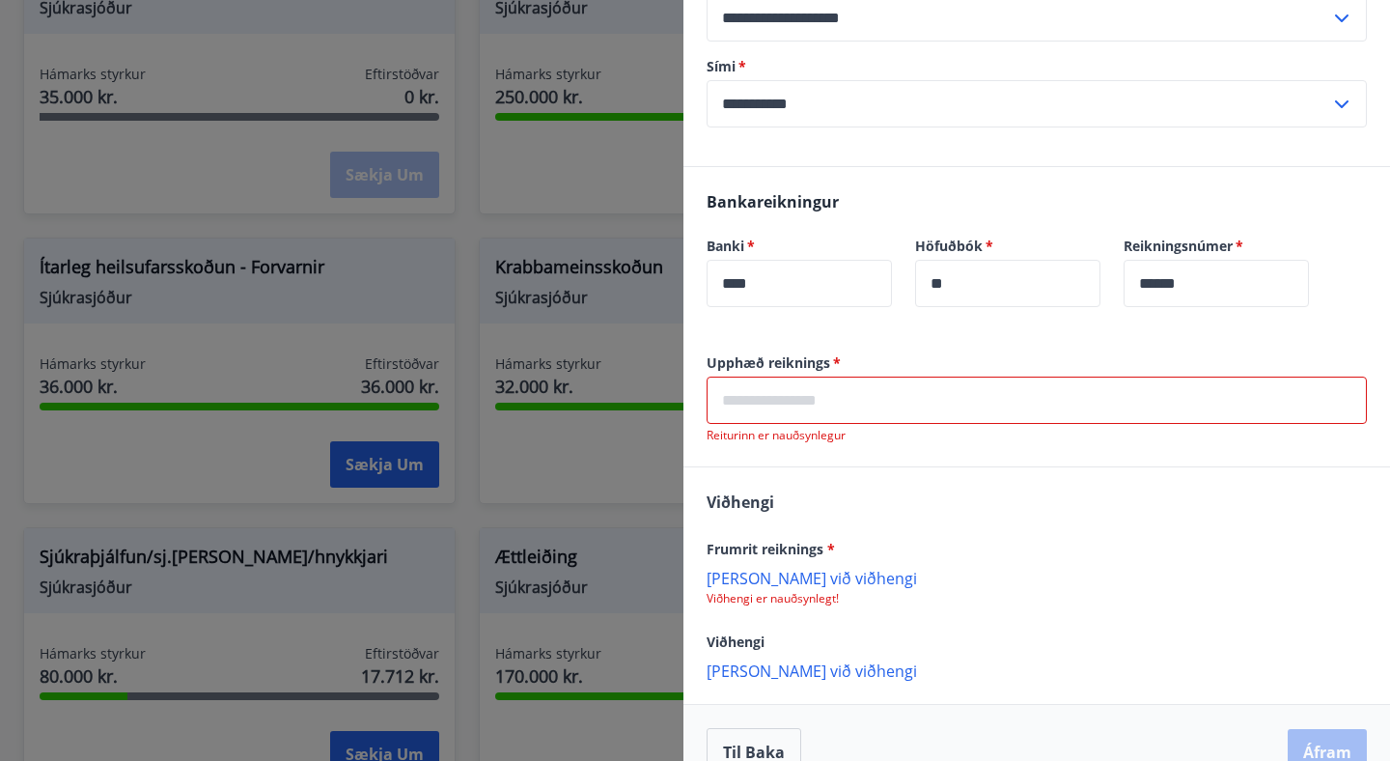
click at [865, 409] on input "text" at bounding box center [1037, 400] width 660 height 47
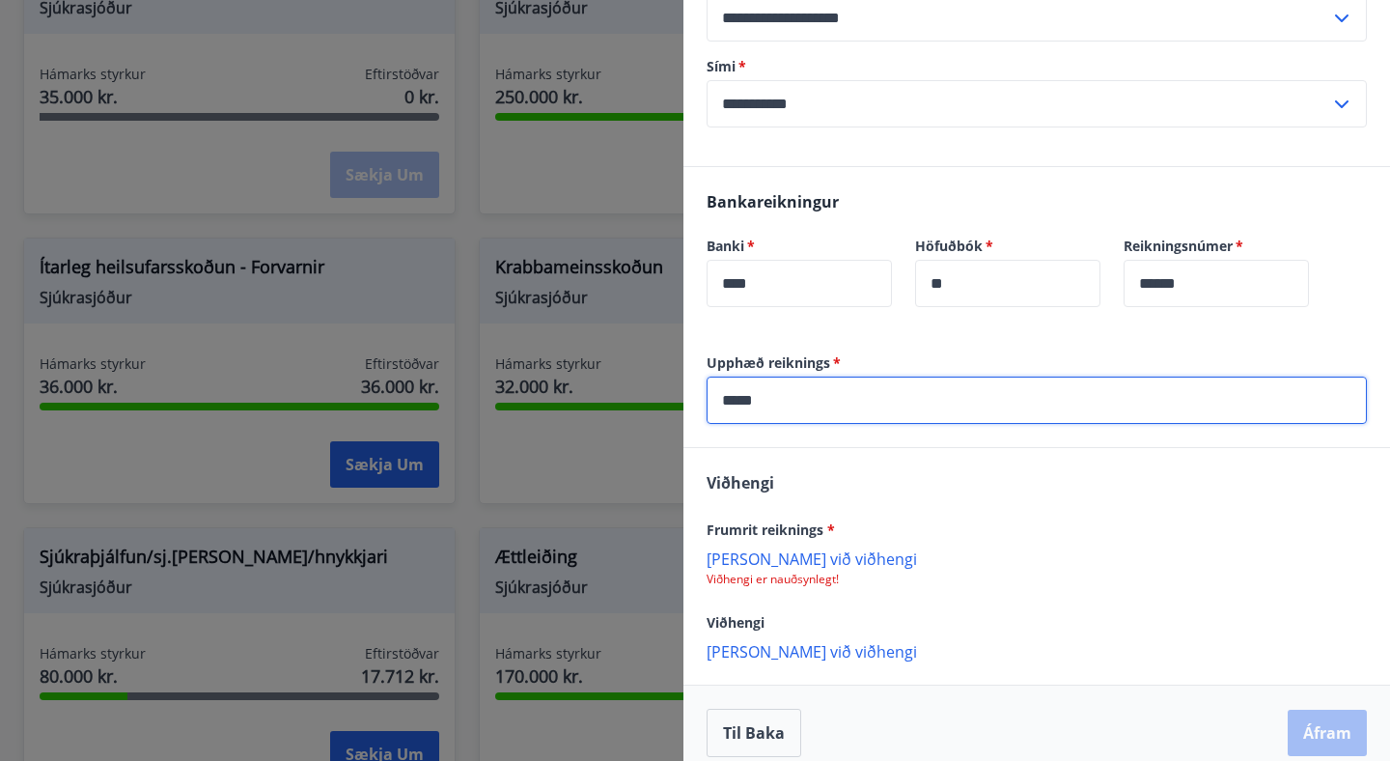
scroll to position [407, 0]
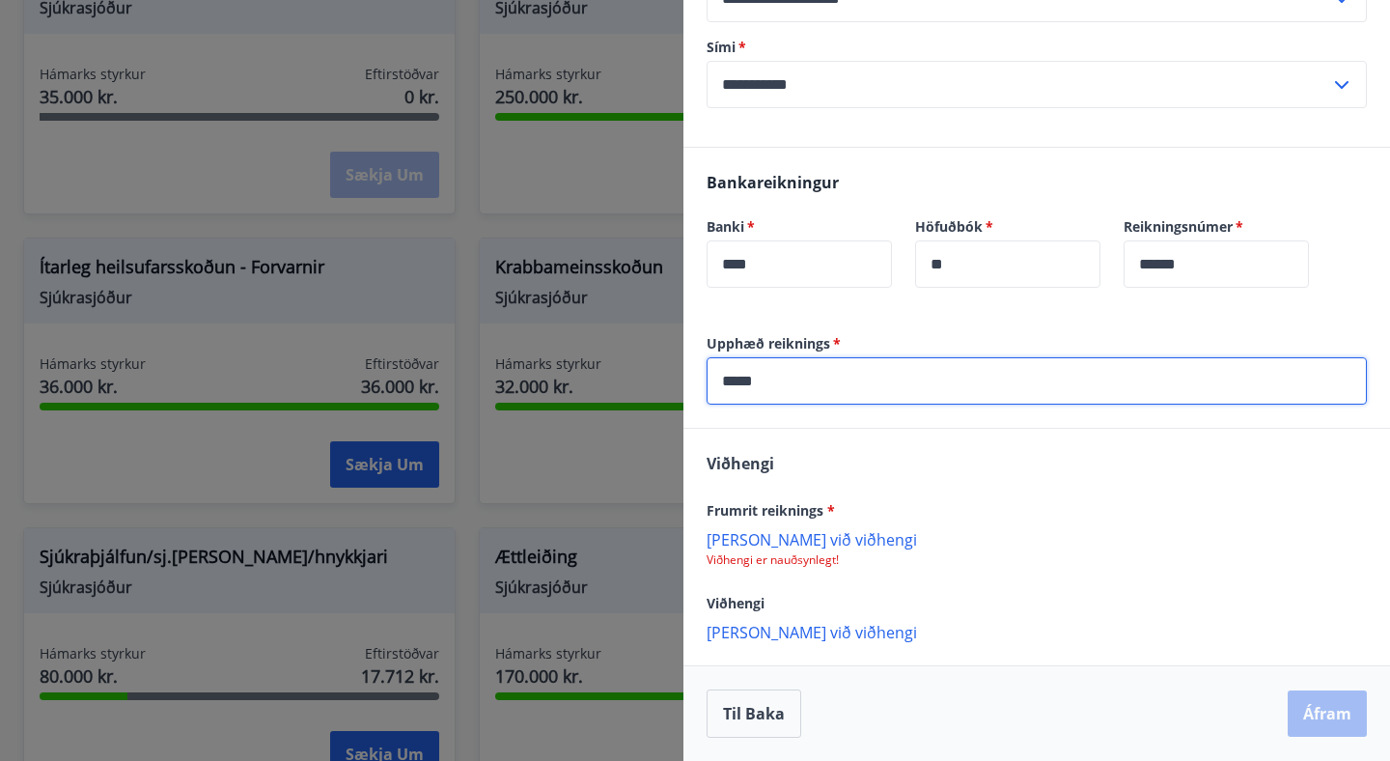
type input "*****"
click at [802, 530] on p "Bæta við viðhengi" at bounding box center [1037, 538] width 660 height 19
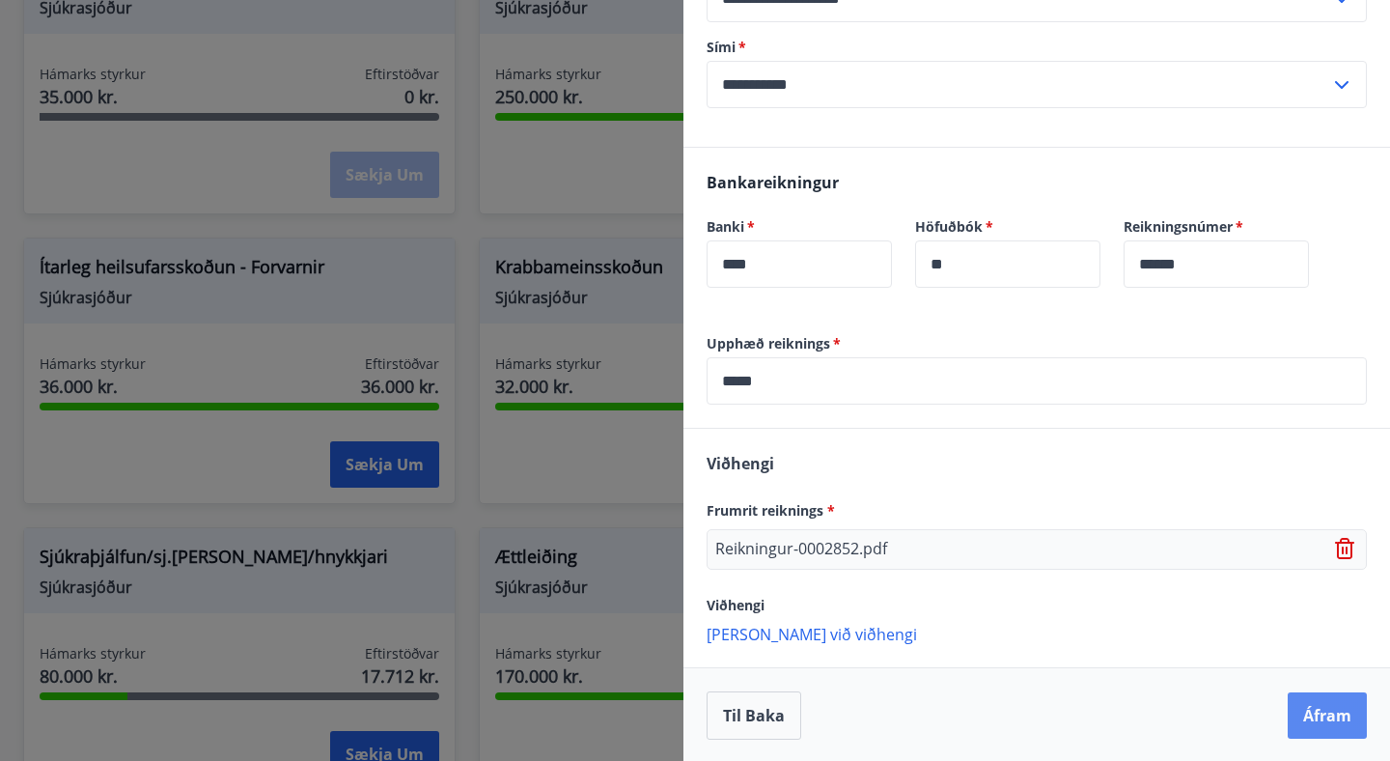
click at [1320, 725] on button "Áfram" at bounding box center [1327, 715] width 79 height 46
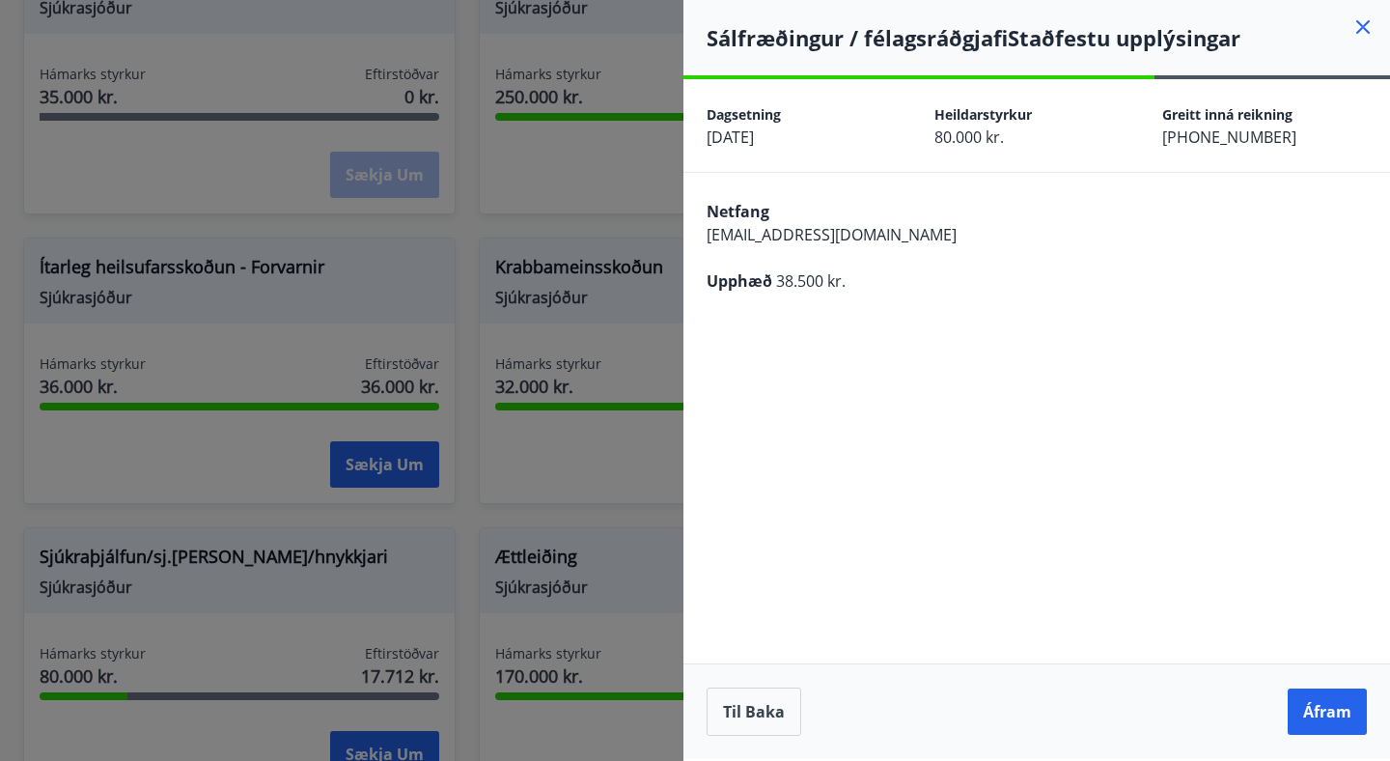
scroll to position [0, 0]
click at [1322, 708] on button "Áfram" at bounding box center [1327, 711] width 79 height 46
